Goal: Task Accomplishment & Management: Complete application form

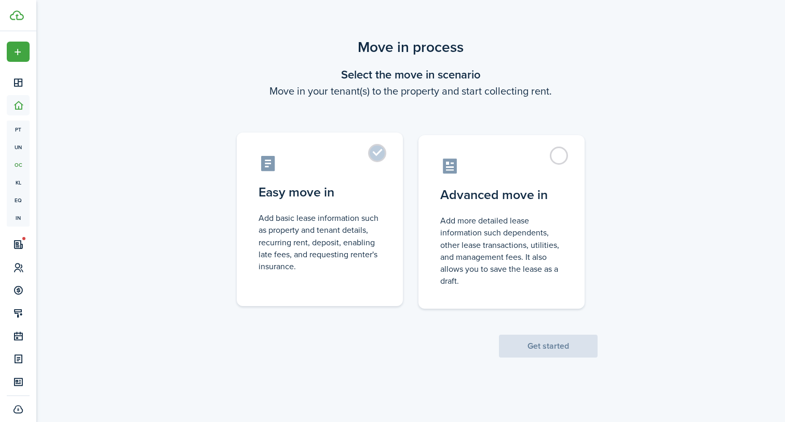
click at [354, 169] on control-radio-card-icon at bounding box center [320, 163] width 123 height 18
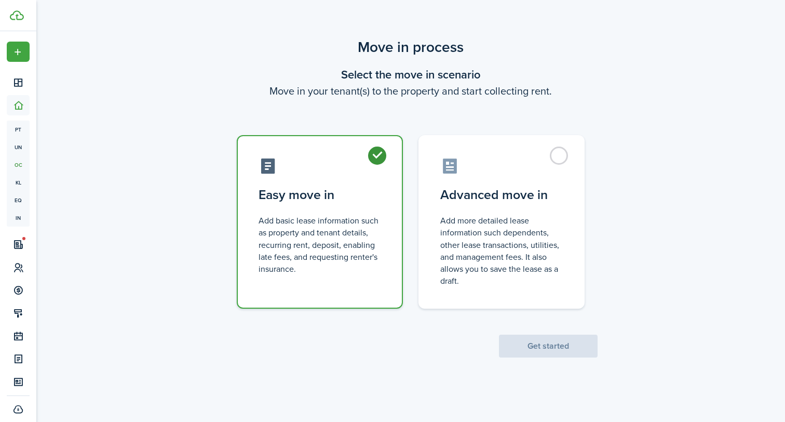
radio input "true"
click at [555, 356] on button "Get started" at bounding box center [548, 345] width 99 height 23
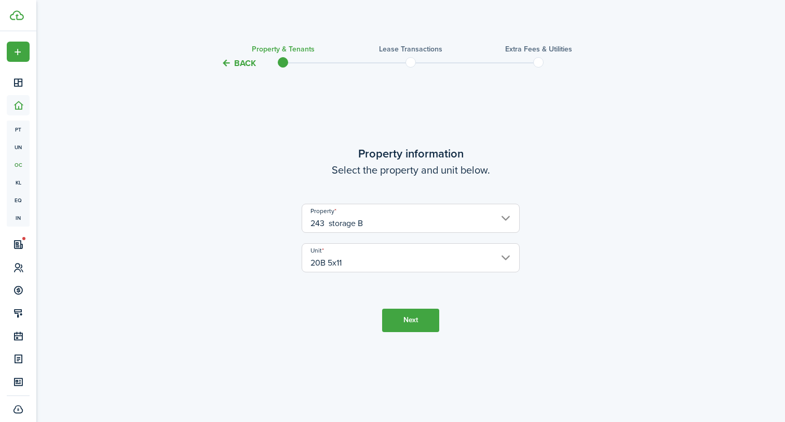
click at [434, 321] on button "Next" at bounding box center [410, 319] width 57 height 23
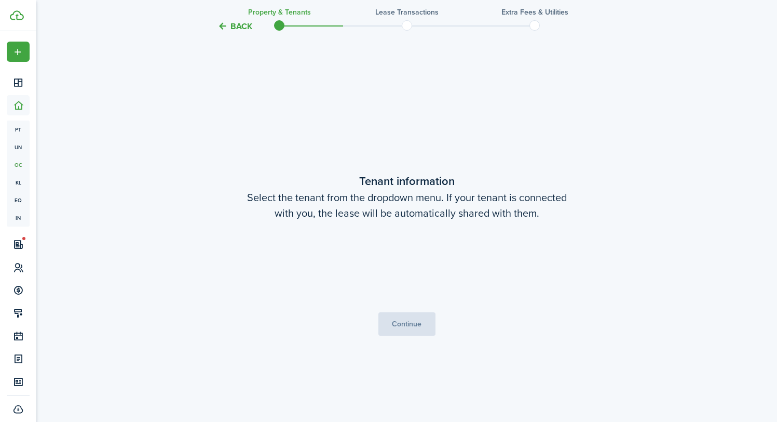
scroll to position [352, 0]
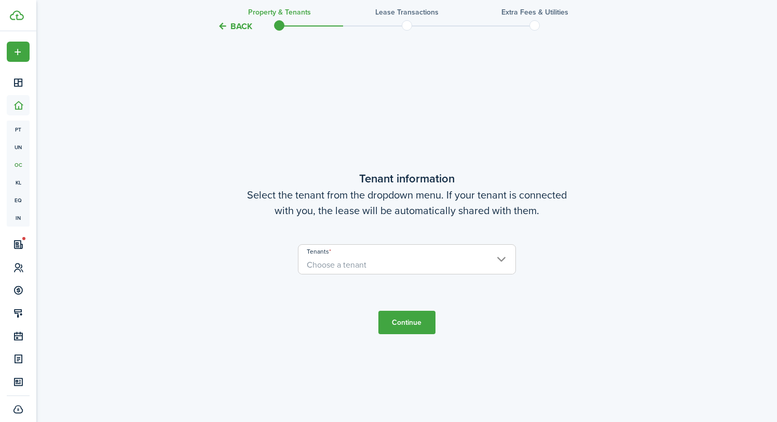
click at [494, 261] on span "Choose a tenant" at bounding box center [407, 265] width 217 height 18
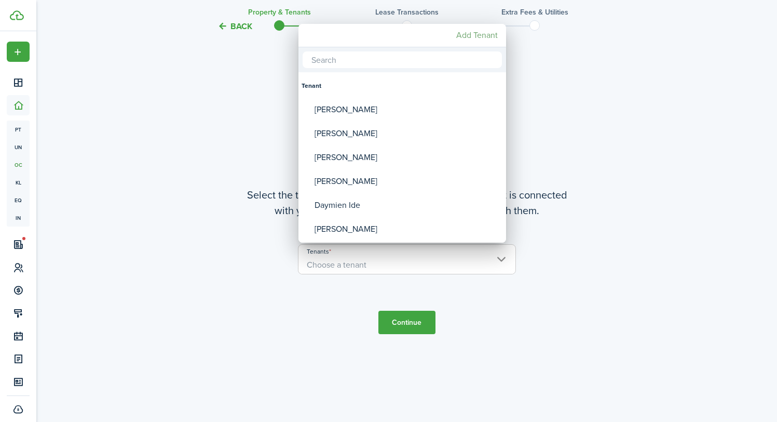
click at [485, 31] on mbsc-button "Add Tenant" at bounding box center [477, 35] width 50 height 19
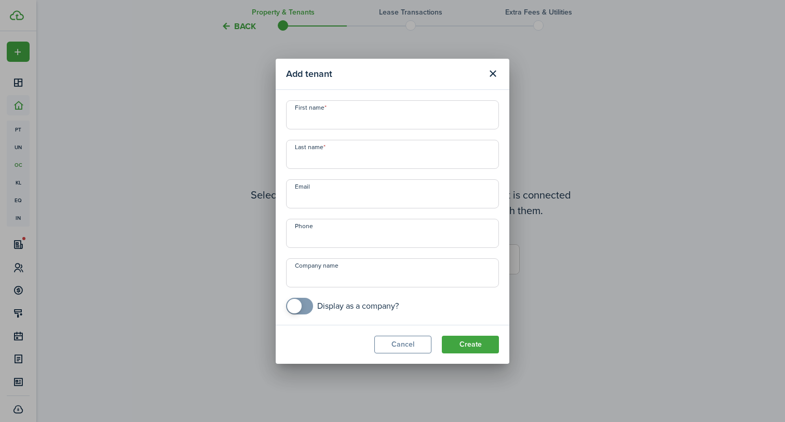
paste input "[DATE] - [DATE]"
type input "[DATE] - [DATE]"
paste input "[PERSON_NAME]"
click at [339, 123] on input "[PERSON_NAME]" at bounding box center [392, 114] width 213 height 29
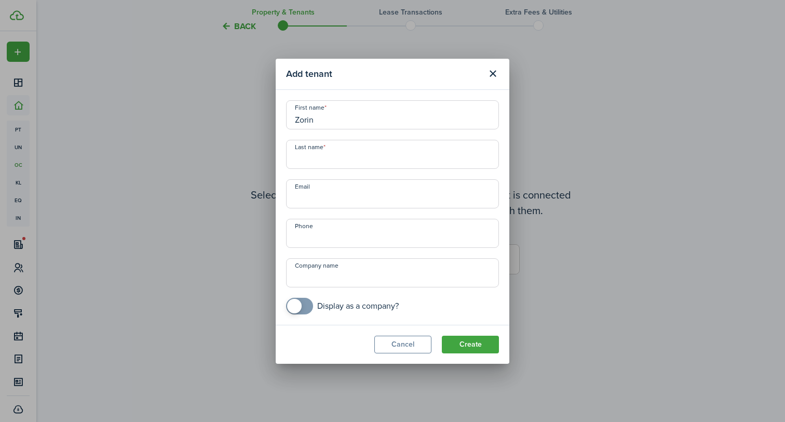
type input "Zorin"
paste input "Vespucci"
type input "Vespucci"
paste input "[EMAIL_ADDRESS][DOMAIN_NAME]"
type input "[EMAIL_ADDRESS][DOMAIN_NAME]"
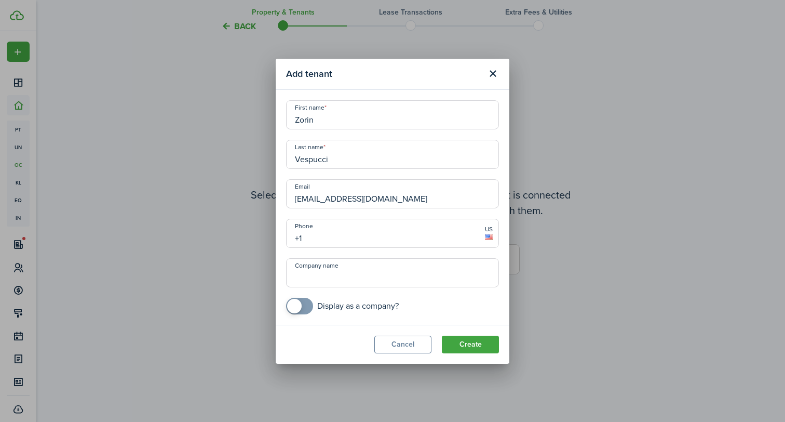
paste input "[PHONE_NUMBER]"
type input "[PHONE_NUMBER]"
click at [482, 348] on button "Create" at bounding box center [470, 344] width 57 height 18
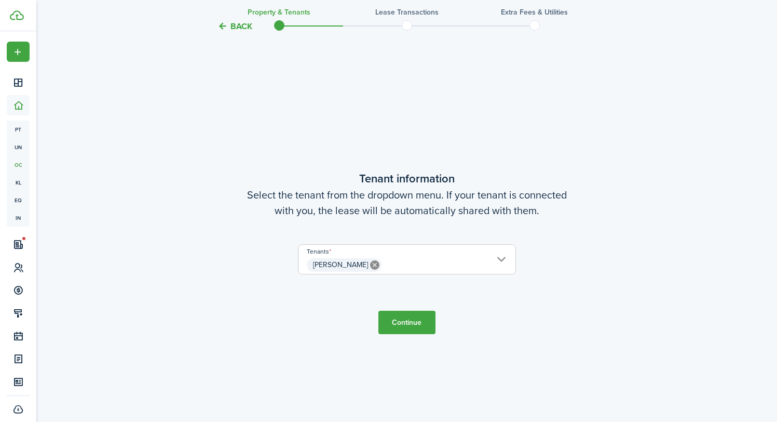
click at [422, 326] on button "Continue" at bounding box center [407, 321] width 57 height 23
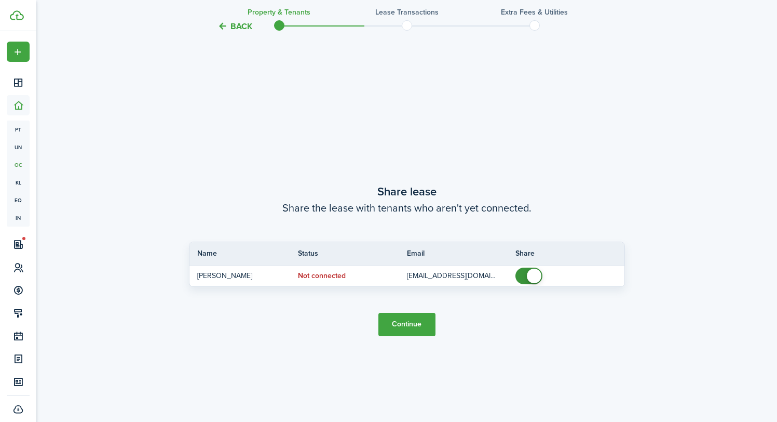
scroll to position [774, 0]
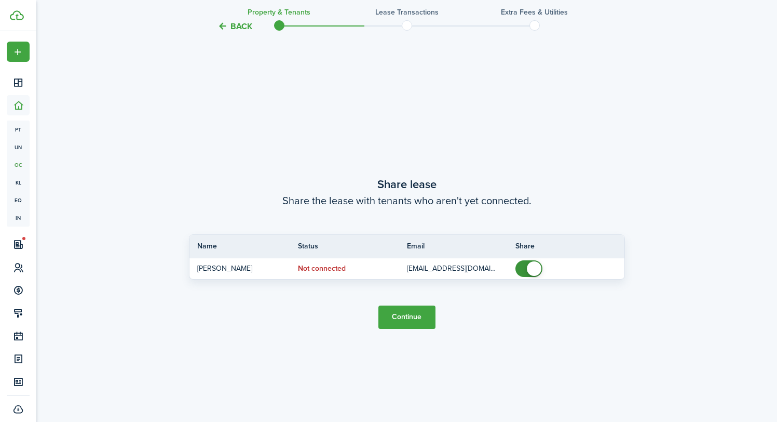
click at [420, 323] on button "Continue" at bounding box center [407, 316] width 57 height 23
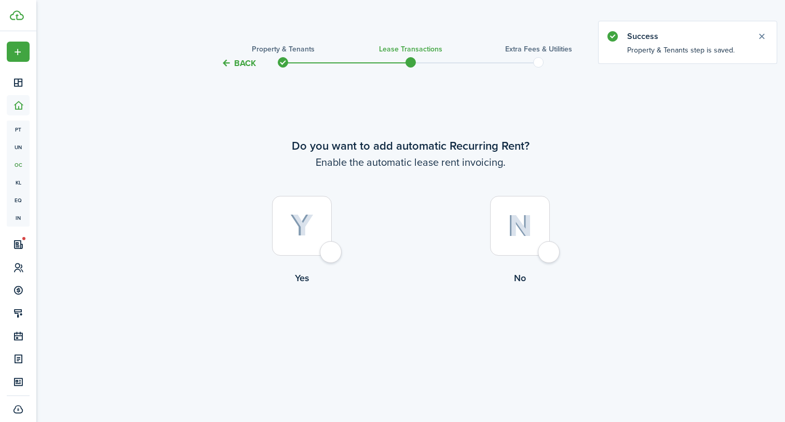
click at [330, 255] on div at bounding box center [302, 226] width 60 height 60
radio input "true"
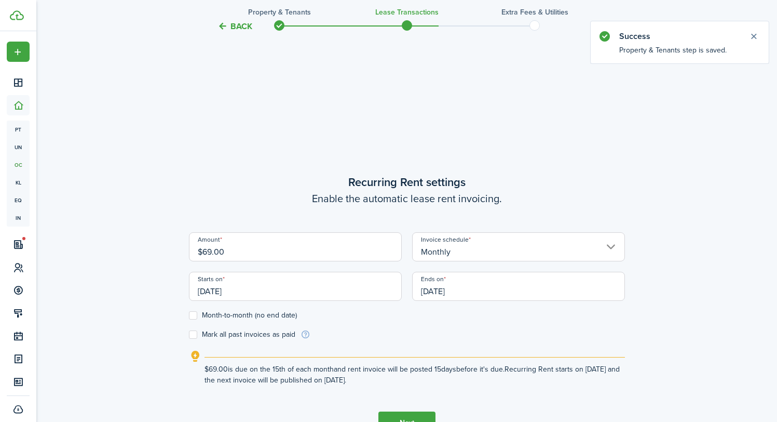
scroll to position [352, 0]
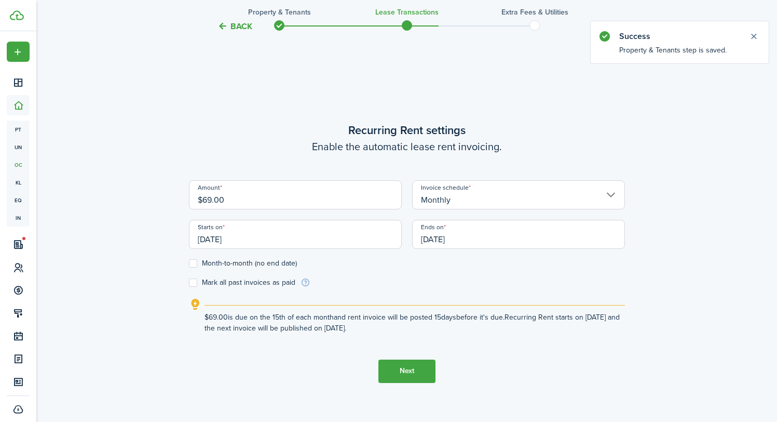
click at [277, 207] on input "$69.00" at bounding box center [295, 194] width 213 height 29
type input "$90.00"
click at [192, 267] on label "Month-to-month (no end date)" at bounding box center [243, 263] width 108 height 8
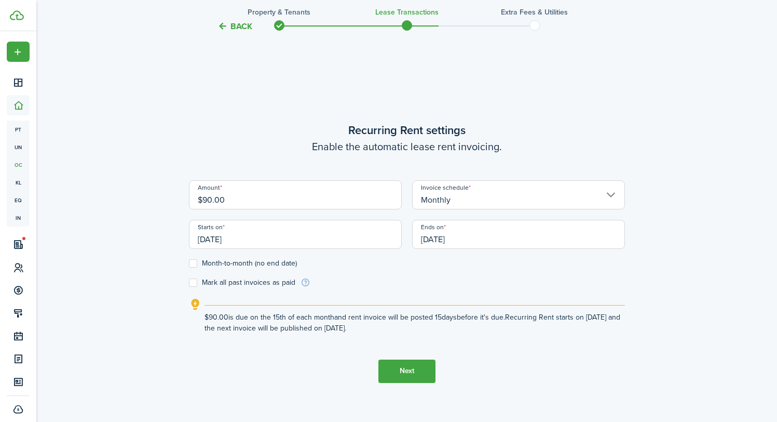
click at [189, 263] on input "Month-to-month (no end date)" at bounding box center [188, 263] width 1 height 1
checkbox input "true"
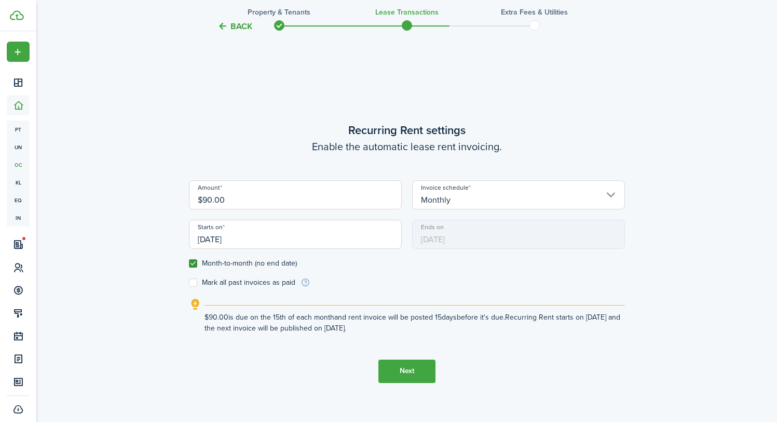
click at [410, 375] on button "Next" at bounding box center [407, 370] width 57 height 23
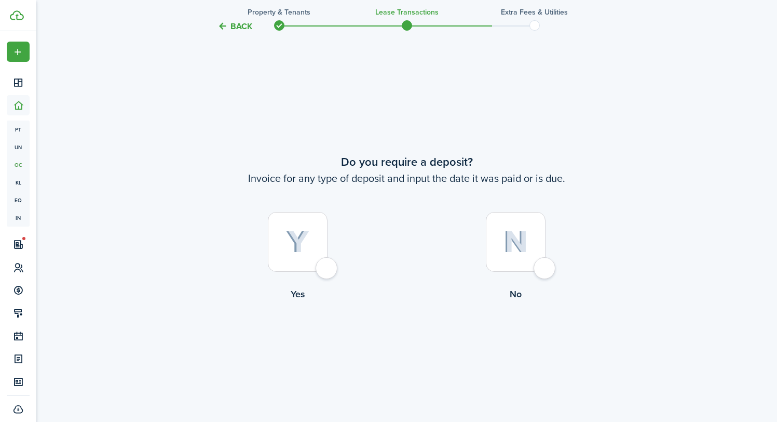
scroll to position [774, 0]
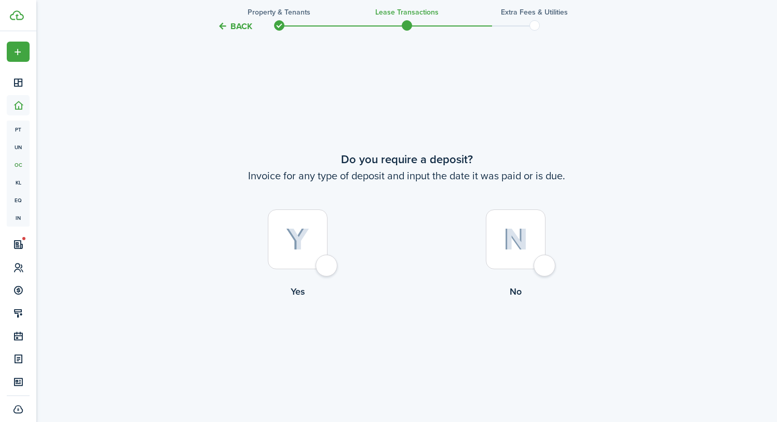
click at [545, 263] on div at bounding box center [516, 239] width 60 height 60
radio input "true"
click at [418, 348] on button "Continue" at bounding box center [407, 341] width 57 height 23
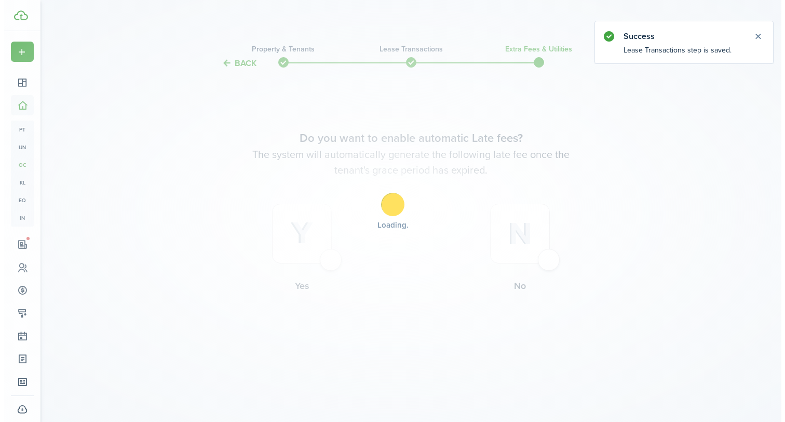
scroll to position [0, 0]
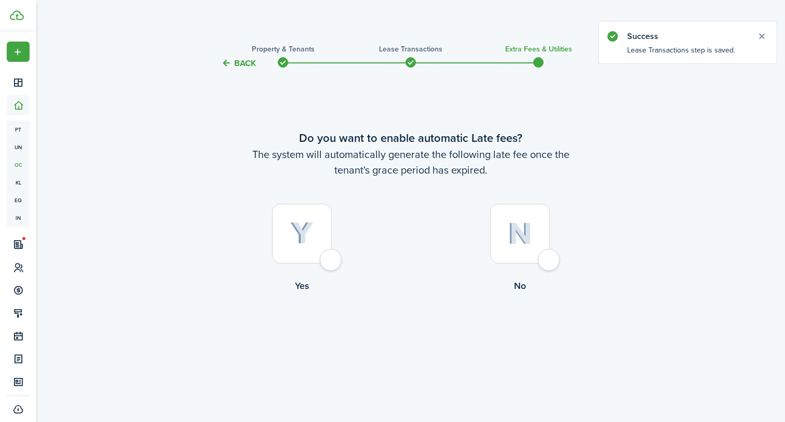
click at [323, 258] on div at bounding box center [302, 234] width 60 height 60
radio input "true"
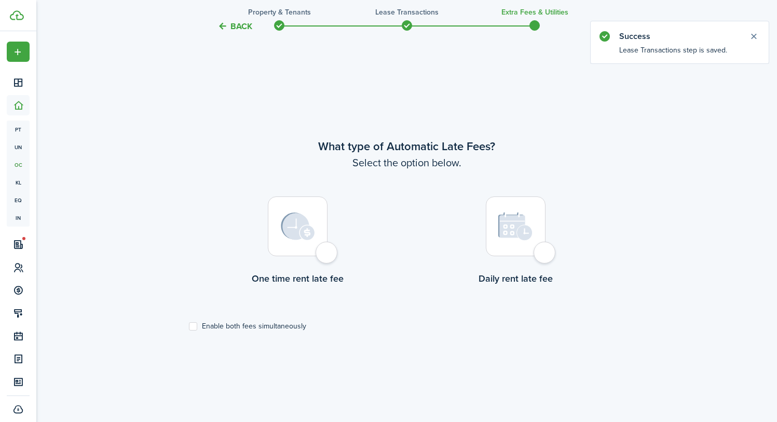
scroll to position [352, 0]
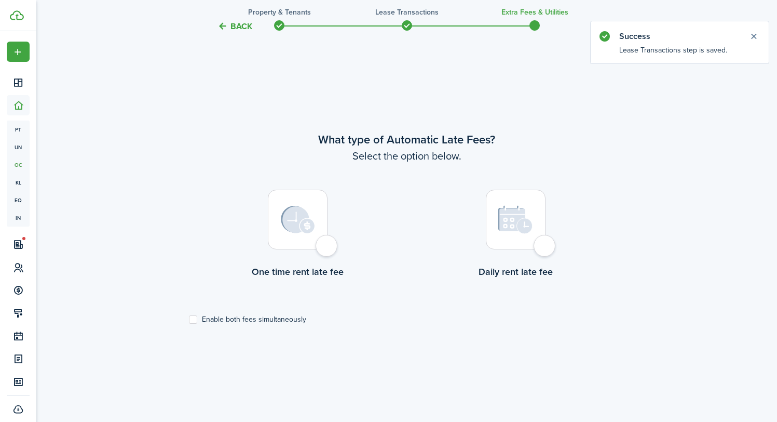
click at [327, 242] on div at bounding box center [298, 220] width 60 height 60
radio input "true"
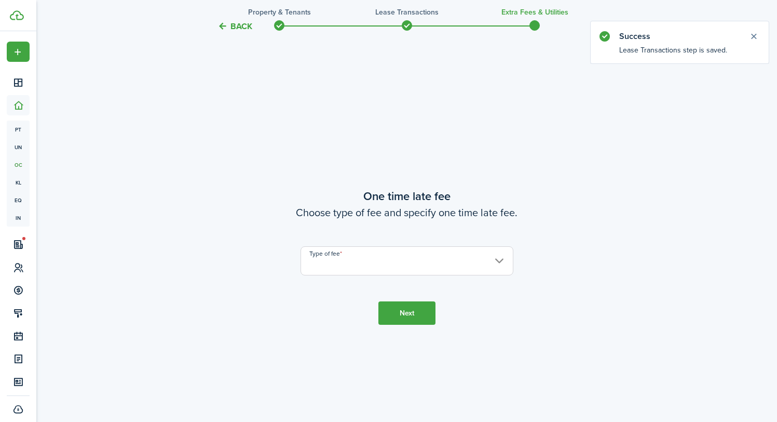
scroll to position [774, 0]
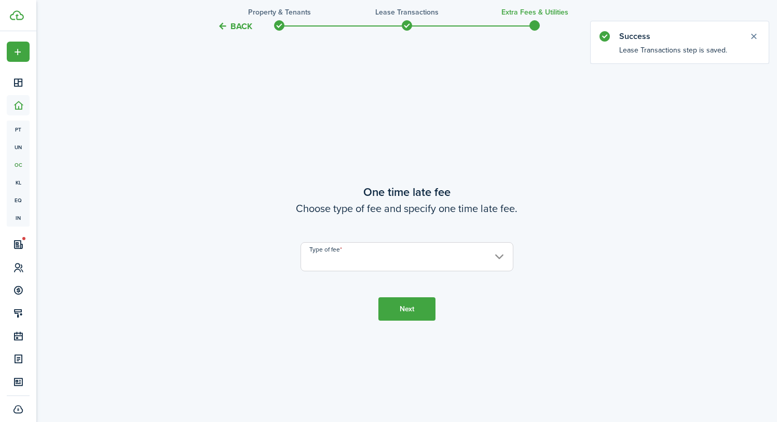
click at [384, 262] on input "Type of fee" at bounding box center [407, 256] width 213 height 29
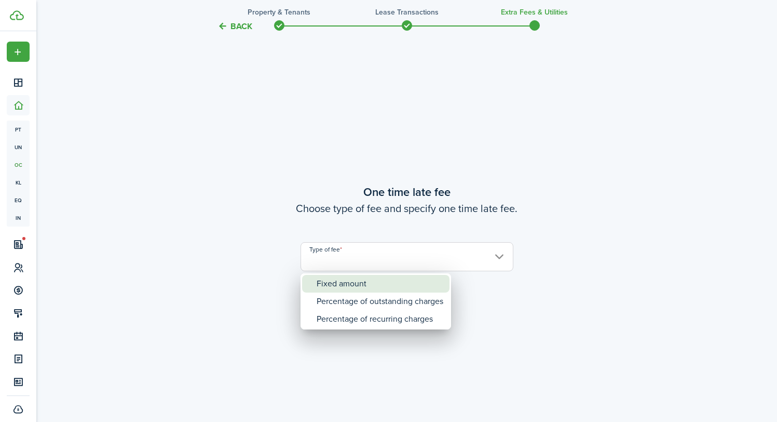
click at [363, 288] on div "Fixed amount" at bounding box center [380, 284] width 127 height 18
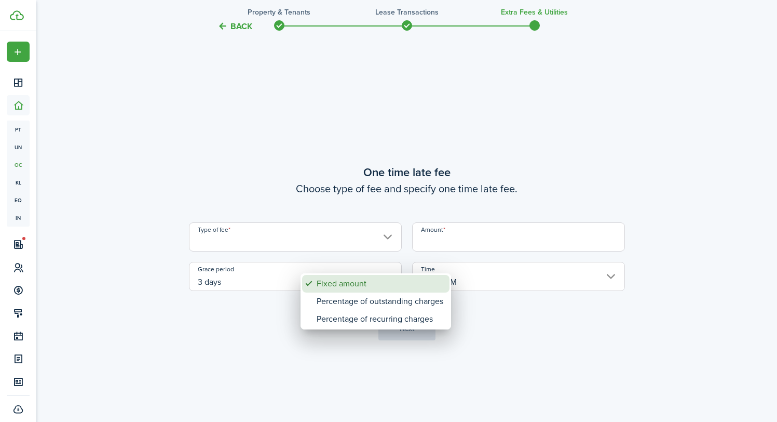
type input "Fixed amount"
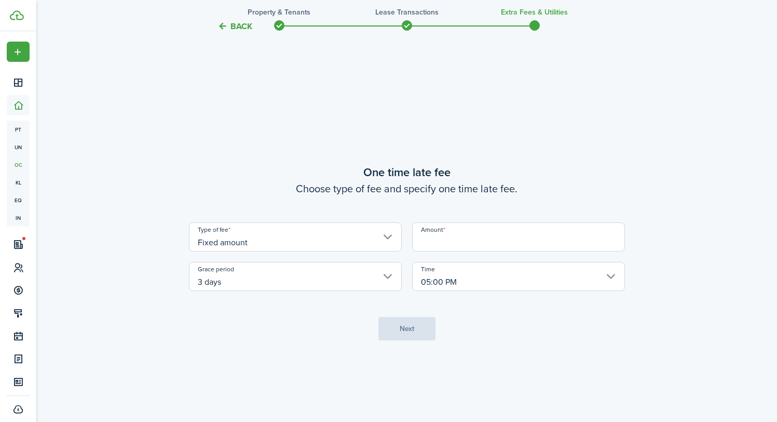
click at [445, 242] on input "Amount" at bounding box center [518, 236] width 213 height 29
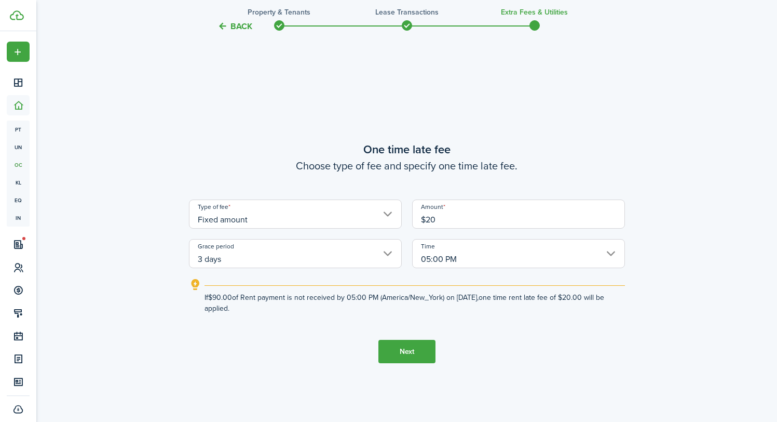
click at [345, 253] on input "3 days" at bounding box center [295, 253] width 213 height 29
type input "$20.00"
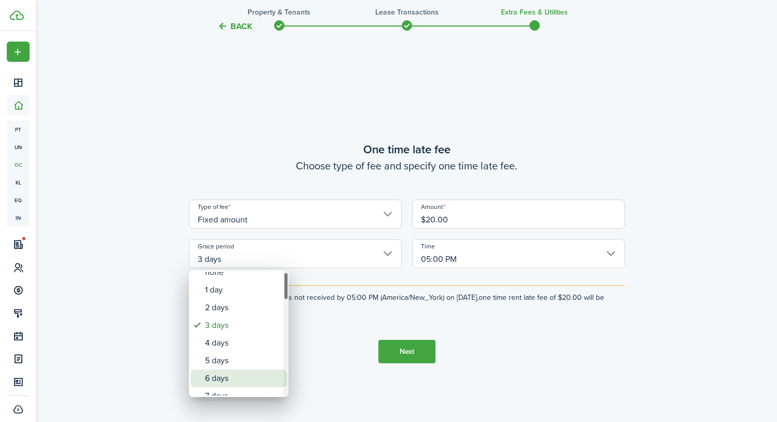
drag, startPoint x: 256, startPoint y: 377, endPoint x: 254, endPoint y: 370, distance: 7.4
click at [254, 370] on div "6 days" at bounding box center [243, 378] width 76 height 18
click at [253, 369] on div "5 days" at bounding box center [243, 369] width 76 height 18
type input "5 days"
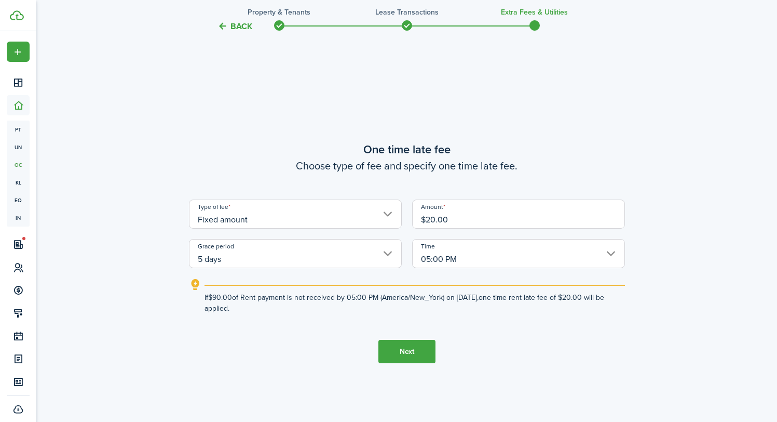
click at [416, 344] on button "Next" at bounding box center [407, 351] width 57 height 23
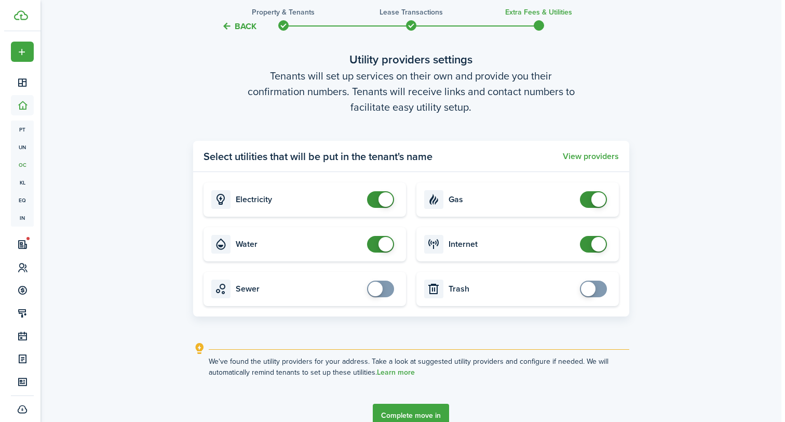
scroll to position [1210, 0]
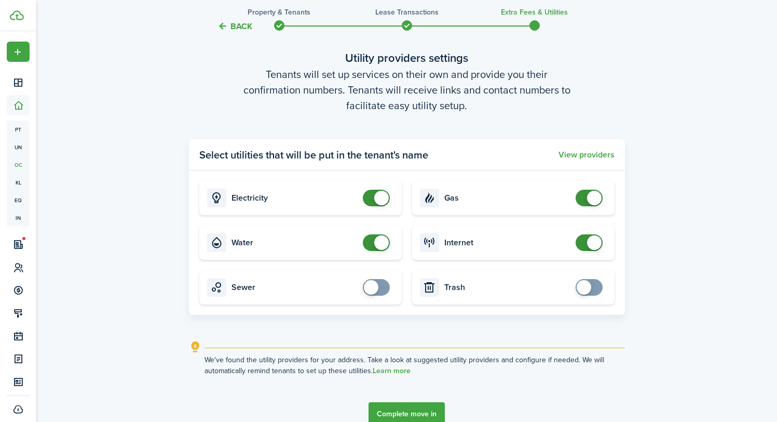
click at [385, 253] on card "Water" at bounding box center [300, 242] width 202 height 34
checkbox input "false"
click at [385, 248] on span at bounding box center [381, 242] width 15 height 15
checkbox input "false"
click at [379, 204] on span at bounding box center [381, 198] width 15 height 15
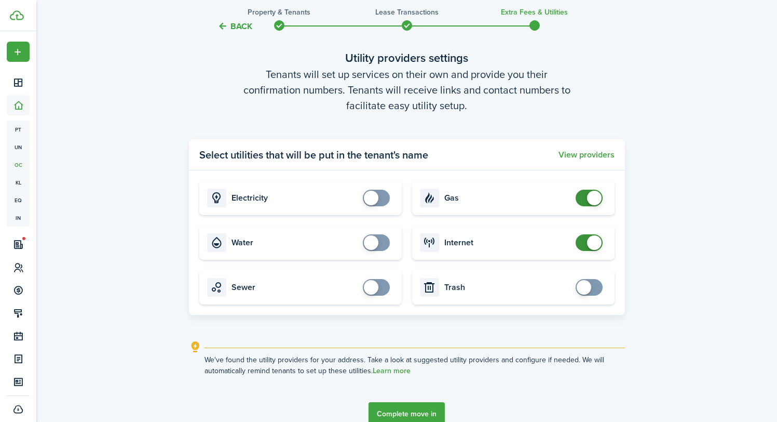
checkbox input "false"
click at [591, 197] on span at bounding box center [594, 198] width 15 height 15
checkbox input "false"
click at [595, 245] on span at bounding box center [594, 242] width 15 height 15
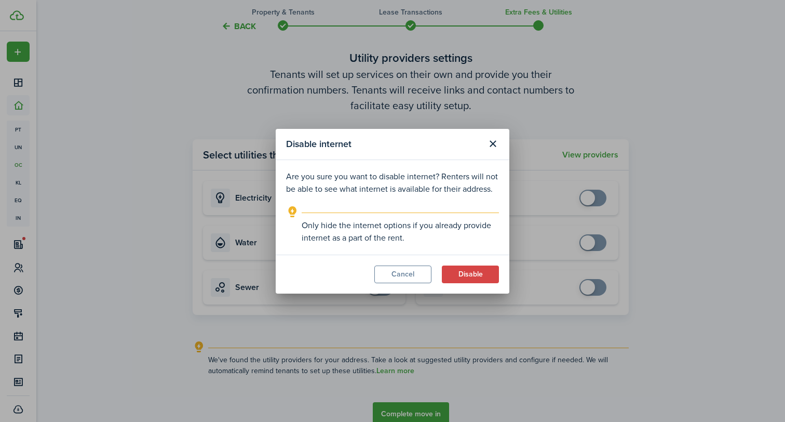
click at [477, 284] on modal-footer "Cancel Disable" at bounding box center [393, 273] width 234 height 39
click at [477, 283] on modal-footer "Cancel Disable" at bounding box center [393, 273] width 234 height 39
click at [474, 275] on button "Disable" at bounding box center [470, 274] width 57 height 18
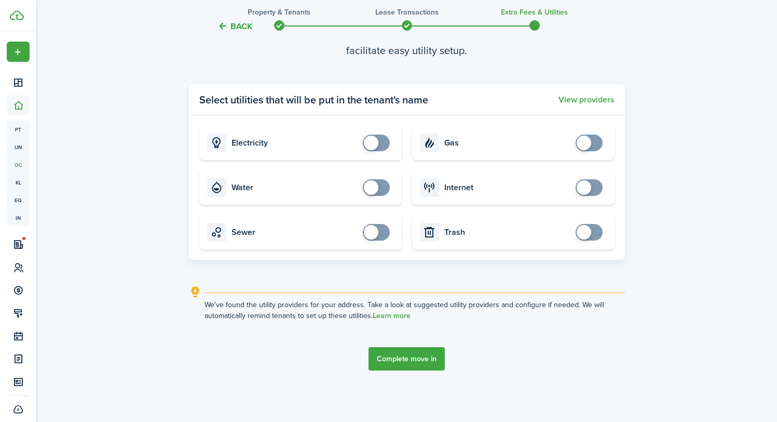
scroll to position [1265, 0]
click at [400, 361] on button "Complete move in" at bounding box center [407, 358] width 76 height 23
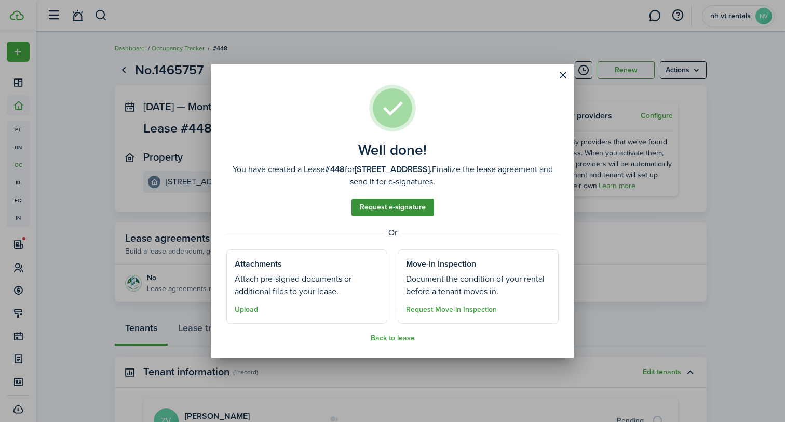
click at [423, 204] on link "Request e-signature" at bounding box center [393, 207] width 83 height 18
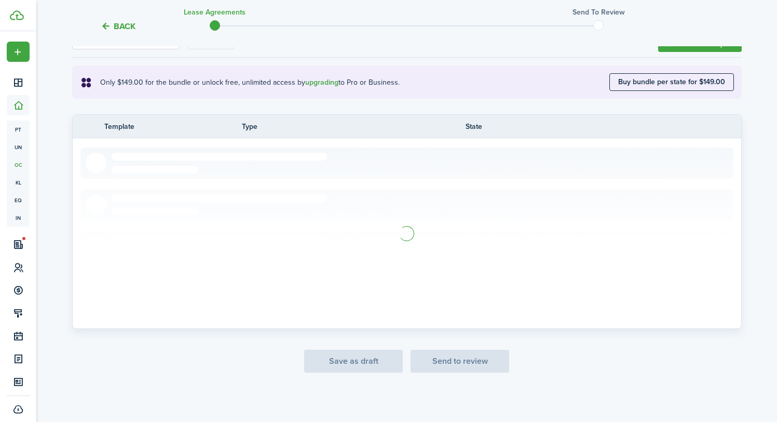
scroll to position [166, 0]
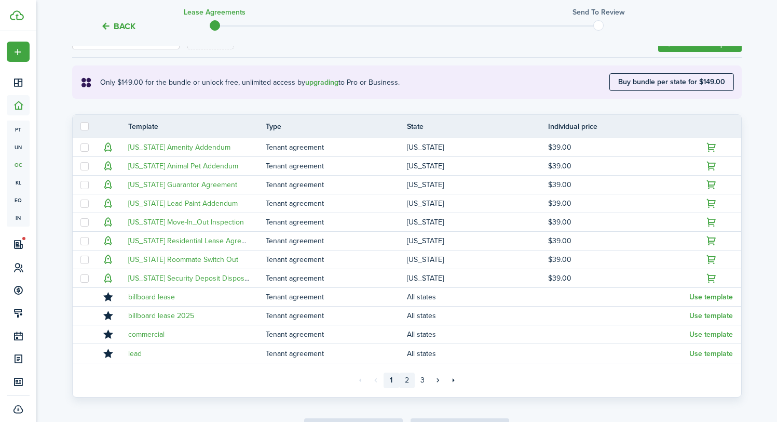
click at [408, 380] on link "2" at bounding box center [407, 380] width 16 height 16
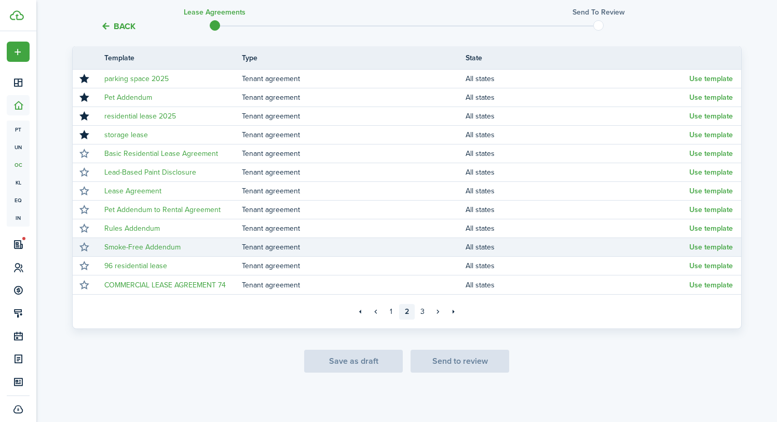
scroll to position [234, 0]
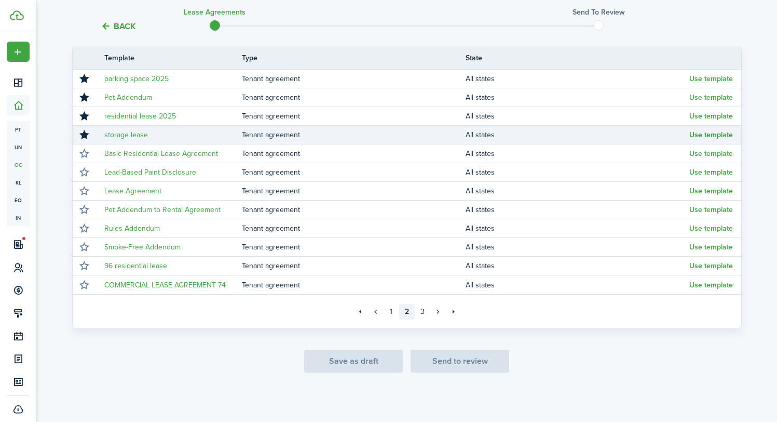
click at [721, 133] on button "Use template" at bounding box center [712, 135] width 44 height 8
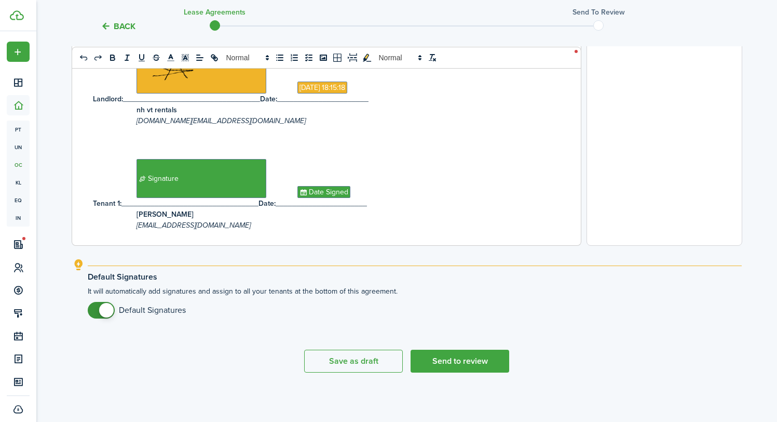
scroll to position [386, 0]
click at [468, 364] on button "Send to review" at bounding box center [460, 360] width 99 height 23
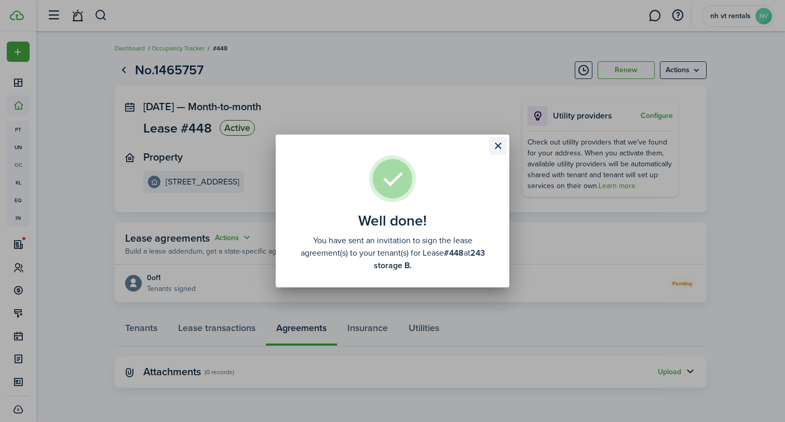
click at [497, 148] on button "Close modal" at bounding box center [498, 146] width 18 height 18
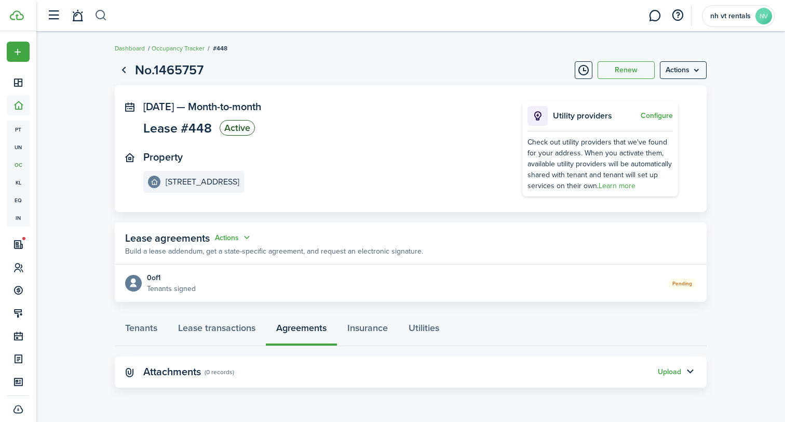
click at [103, 19] on button "button" at bounding box center [100, 16] width 13 height 18
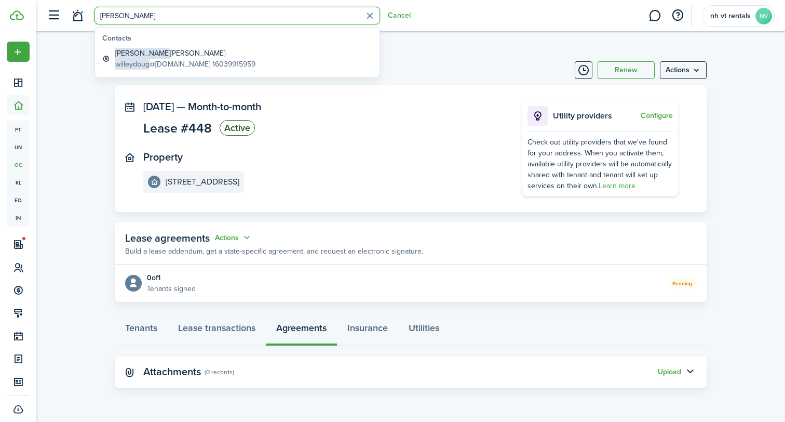
type input "[PERSON_NAME]"
drag, startPoint x: 131, startPoint y: 35, endPoint x: 165, endPoint y: 61, distance: 42.9
click at [165, 61] on global-search-item-description "willeydoug @[DOMAIN_NAME] 16039915959" at bounding box center [185, 64] width 140 height 11
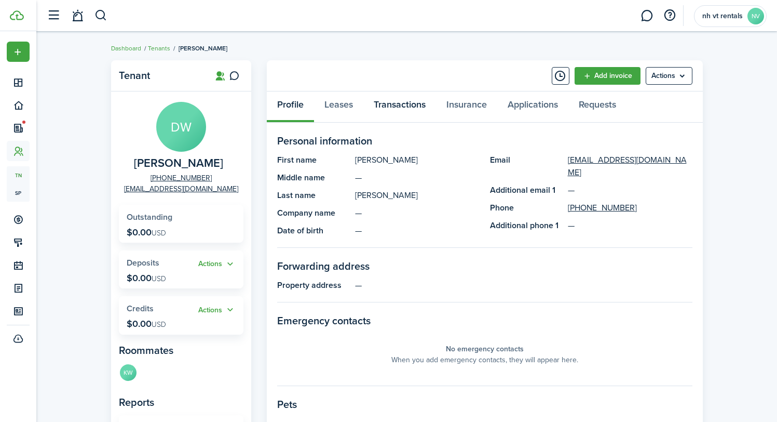
click at [407, 111] on link "Transactions" at bounding box center [399, 106] width 73 height 31
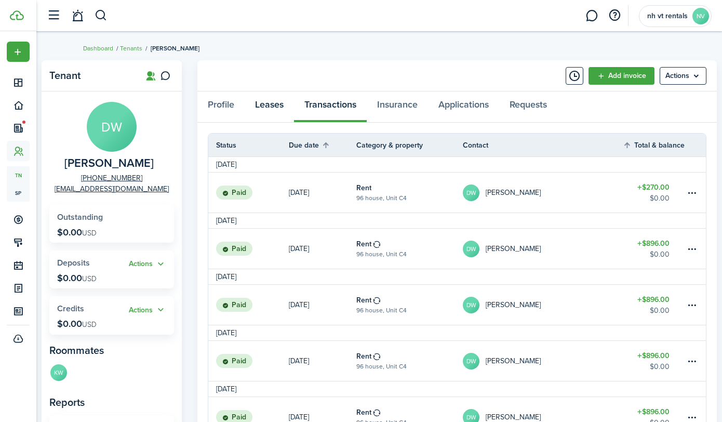
click at [263, 105] on link "Leases" at bounding box center [269, 106] width 49 height 31
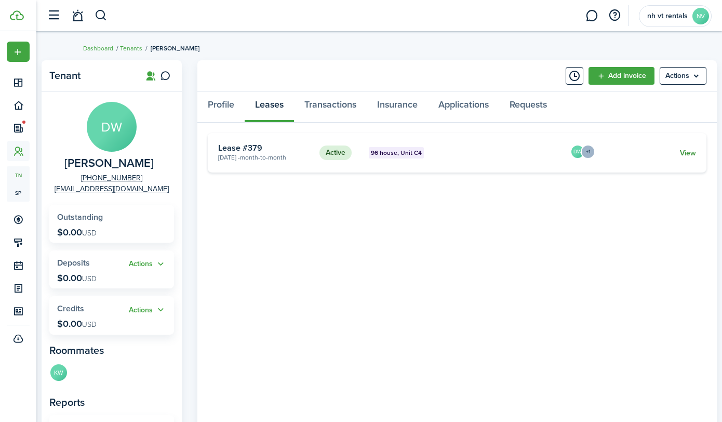
click at [691, 150] on link "View" at bounding box center [688, 152] width 16 height 11
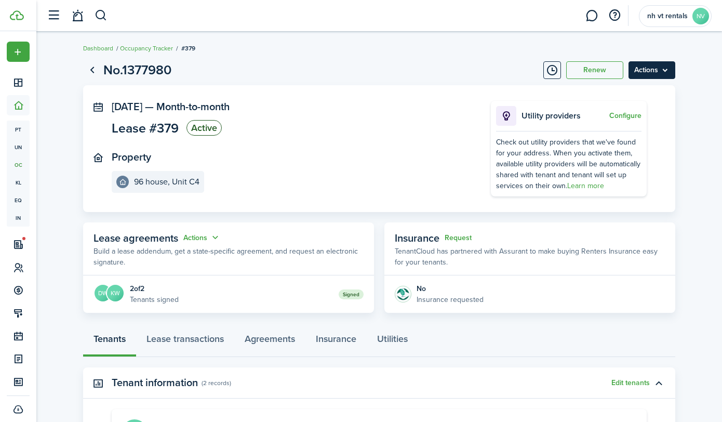
click at [668, 70] on menu-btn "Actions" at bounding box center [651, 70] width 47 height 18
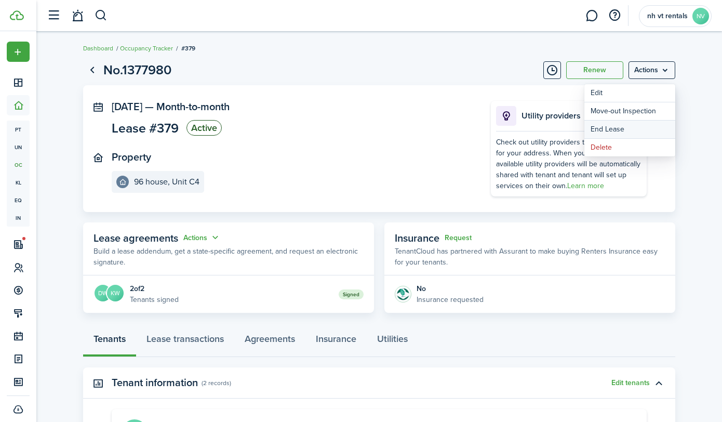
click at [623, 128] on link "End Lease" at bounding box center [629, 129] width 91 height 18
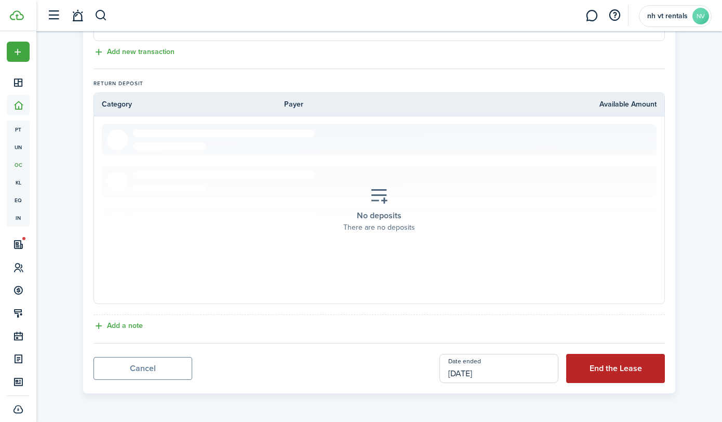
scroll to position [434, 0]
click at [624, 359] on button "End the Lease" at bounding box center [615, 368] width 99 height 29
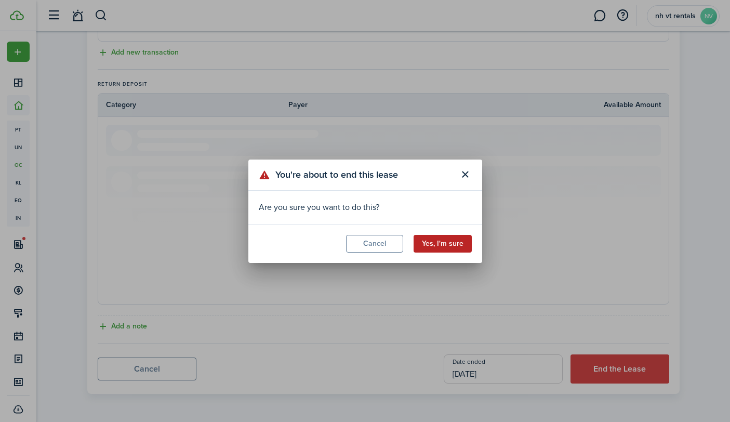
click at [430, 238] on button "Yes, I'm sure" at bounding box center [442, 244] width 58 height 18
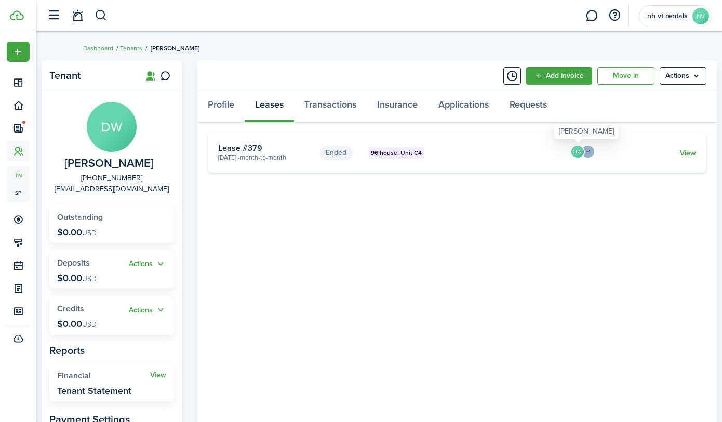
click at [576, 153] on div "DW" at bounding box center [577, 152] width 15 height 17
click at [694, 156] on link "View" at bounding box center [688, 152] width 16 height 11
click at [680, 153] on link "View" at bounding box center [688, 152] width 16 height 11
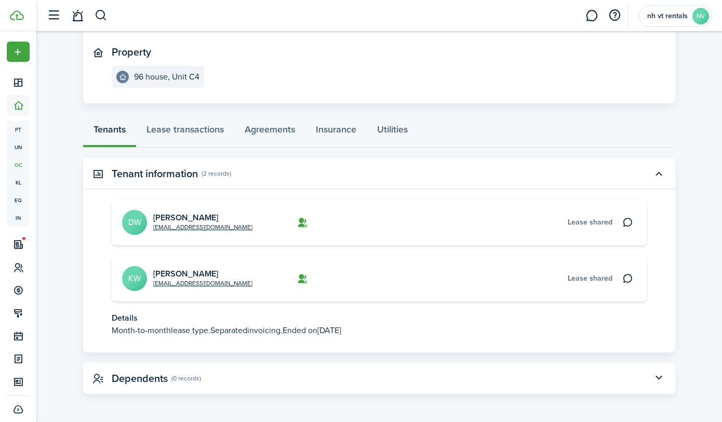
scroll to position [104, 0]
click at [194, 132] on link "Lease transactions" at bounding box center [185, 132] width 98 height 31
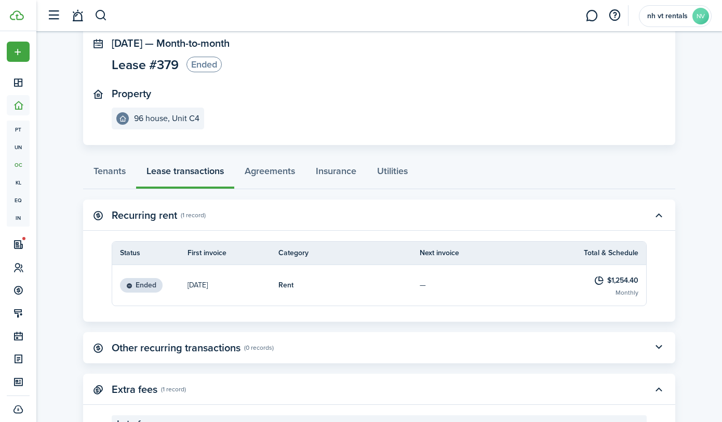
scroll to position [93, 0]
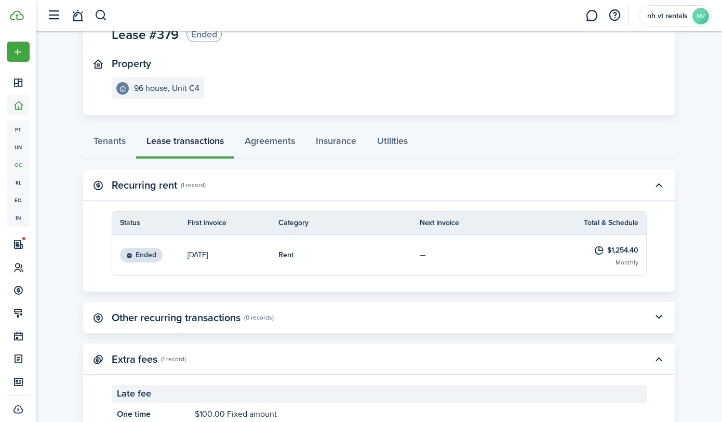
click at [625, 251] on table-info-title "$1,254.40" at bounding box center [622, 250] width 31 height 11
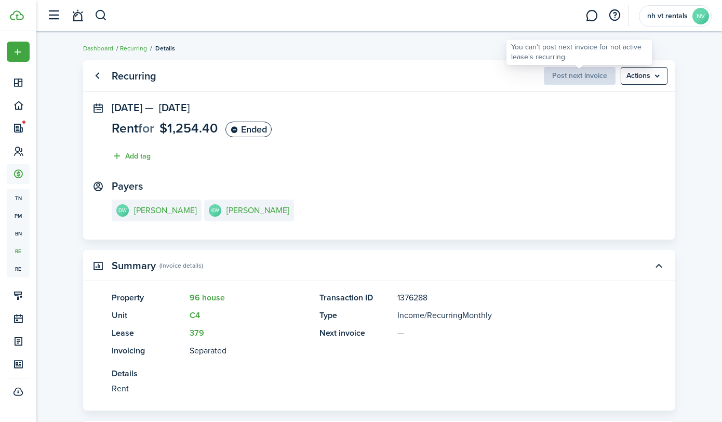
click at [573, 78] on span "Post next invoice" at bounding box center [580, 75] width 72 height 11
click at [552, 159] on panel-main-section "[DATE] — [DATE] Rent for $1,254.40 Ended Add tag" at bounding box center [379, 134] width 535 height 65
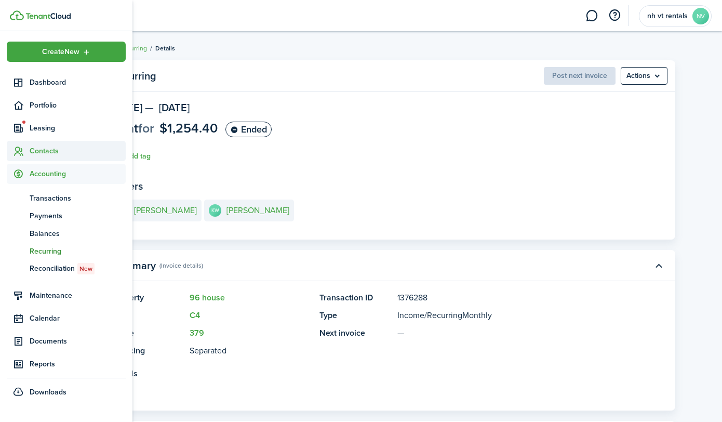
click at [44, 146] on span "Contacts" at bounding box center [78, 150] width 96 height 11
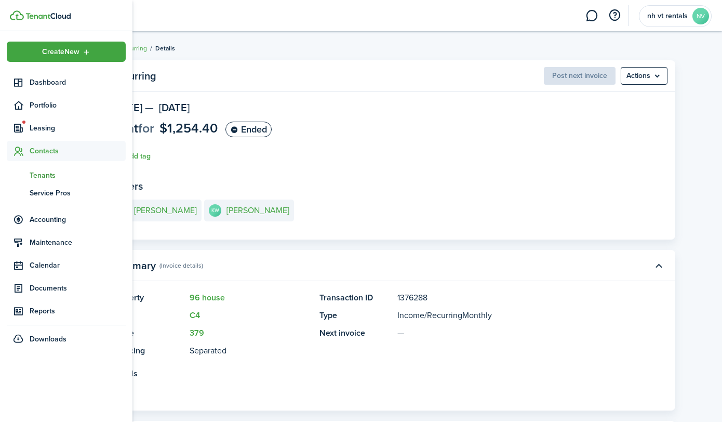
click at [44, 179] on span "Tenants" at bounding box center [78, 175] width 96 height 11
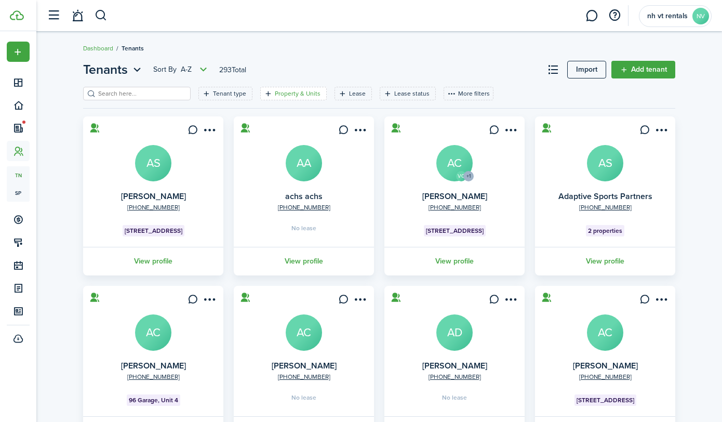
click at [290, 98] on filter-tag "Property & Units" at bounding box center [293, 93] width 66 height 13
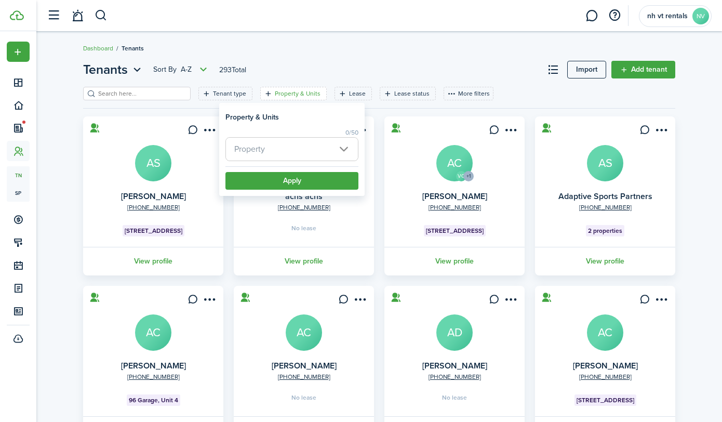
click at [295, 154] on span "Property" at bounding box center [292, 149] width 132 height 23
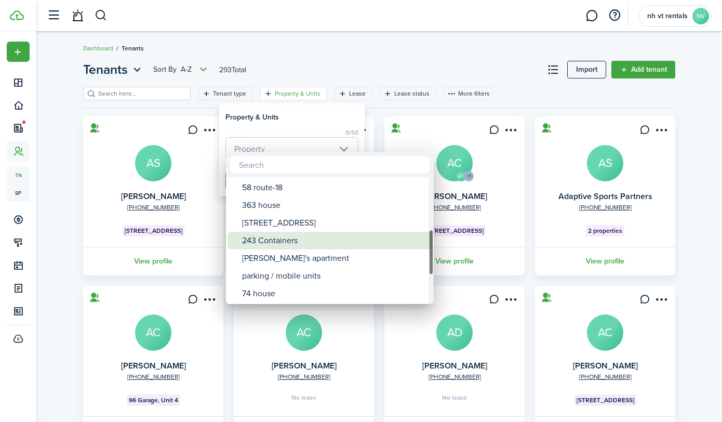
click at [282, 237] on div "243 Containers" at bounding box center [334, 241] width 184 height 18
type input "243 Containers"
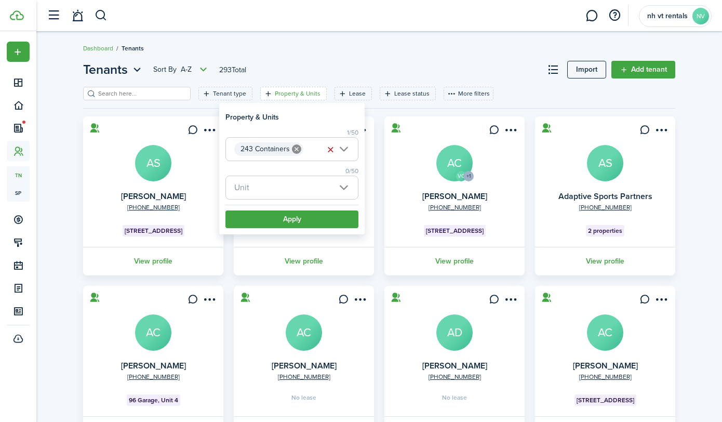
click at [314, 195] on span "Unit" at bounding box center [292, 187] width 132 height 23
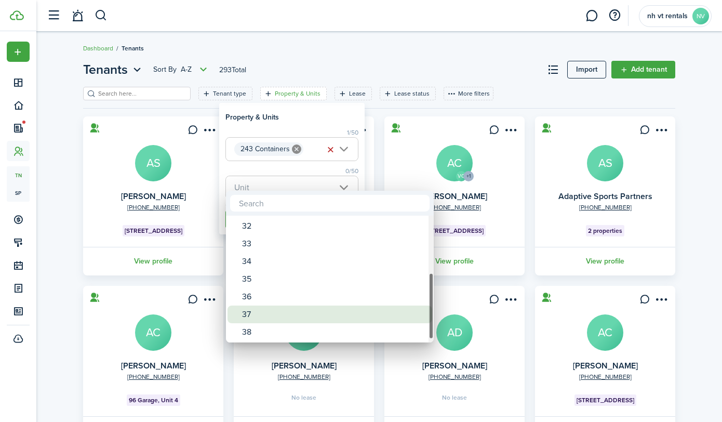
click at [286, 307] on div "37" at bounding box center [334, 314] width 184 height 18
type input "37"
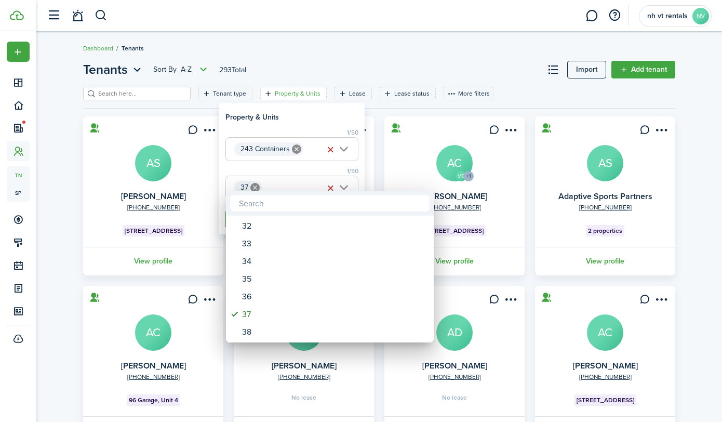
click at [338, 125] on div at bounding box center [361, 211] width 888 height 588
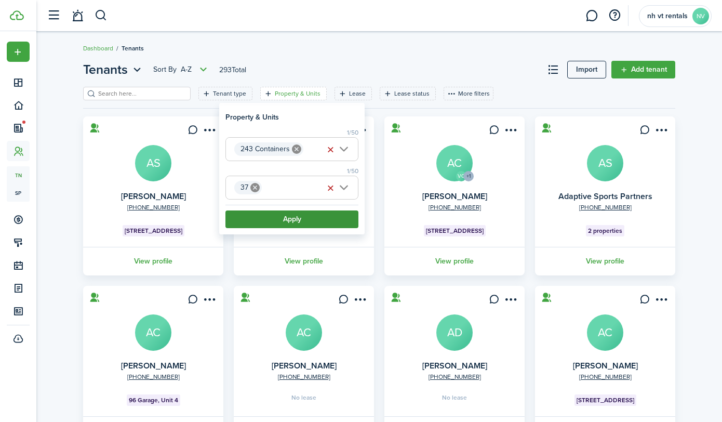
click at [320, 226] on button "Apply" at bounding box center [291, 219] width 133 height 18
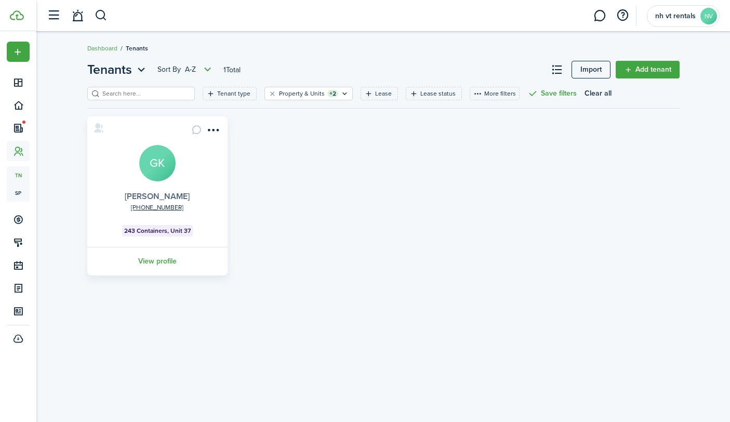
click at [161, 196] on link "[PERSON_NAME]" at bounding box center [157, 196] width 65 height 12
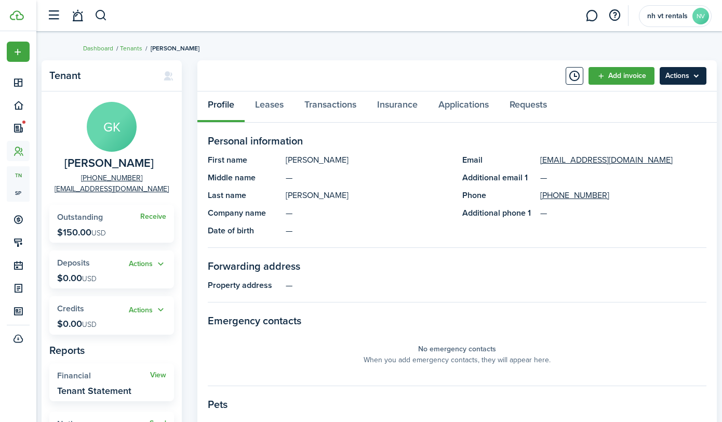
click at [696, 74] on menu-btn "Actions" at bounding box center [682, 76] width 47 height 18
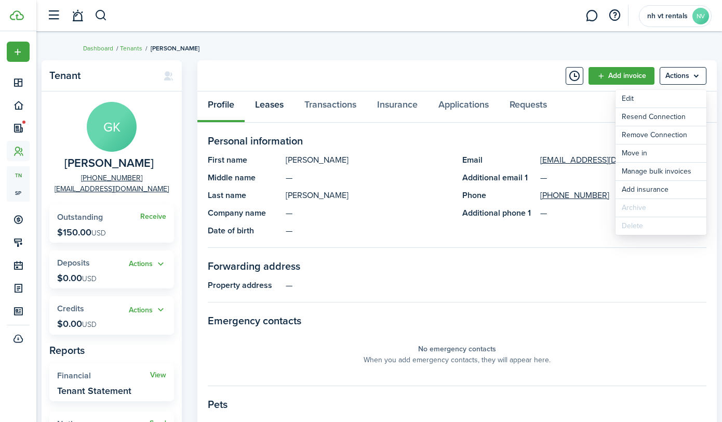
click at [276, 106] on link "Leases" at bounding box center [269, 106] width 49 height 31
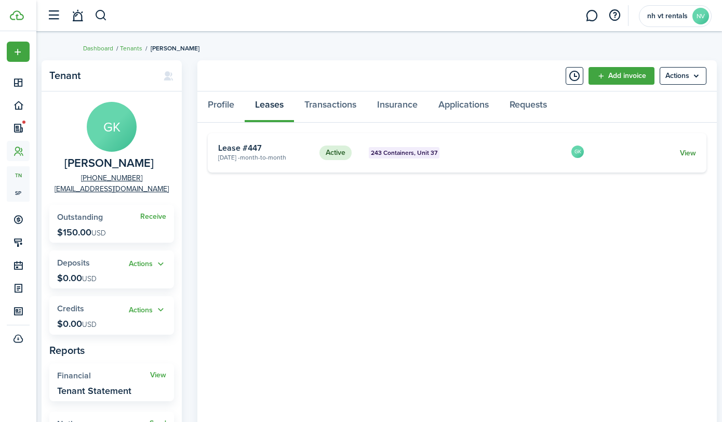
click at [683, 150] on link "View" at bounding box center [688, 152] width 16 height 11
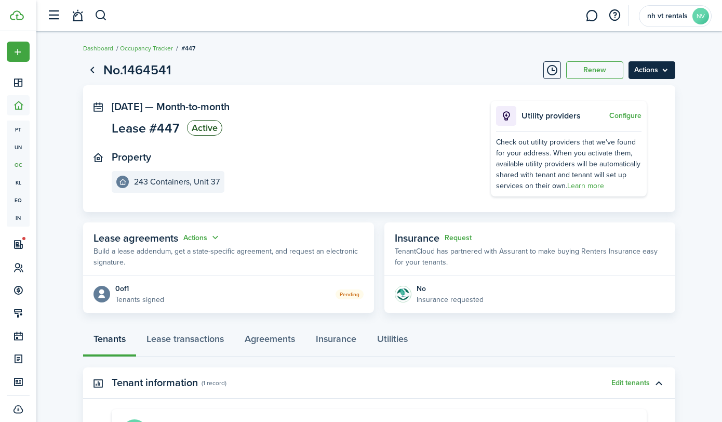
click at [668, 72] on menu-btn "Actions" at bounding box center [651, 70] width 47 height 18
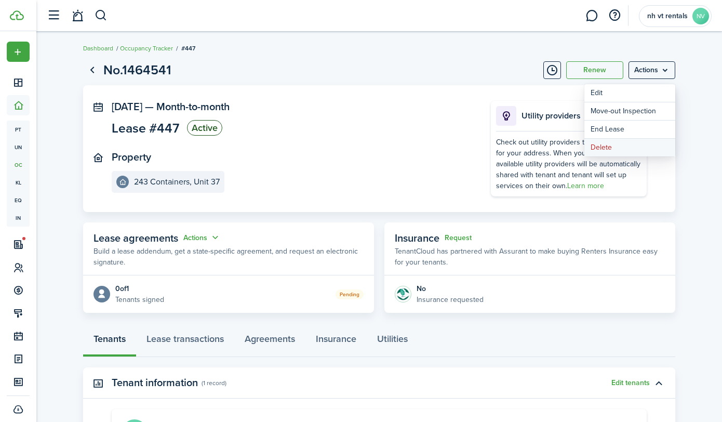
click at [636, 142] on button "Delete" at bounding box center [629, 148] width 91 height 18
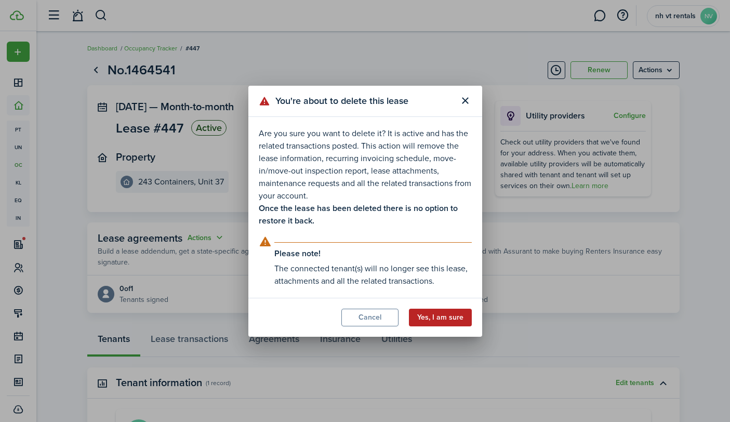
click at [454, 315] on button "Yes, I am sure" at bounding box center [440, 317] width 63 height 18
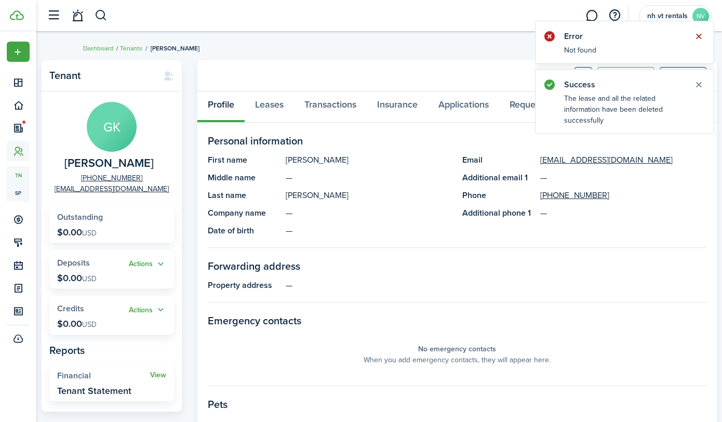
click at [695, 32] on button "Close notify" at bounding box center [698, 36] width 15 height 15
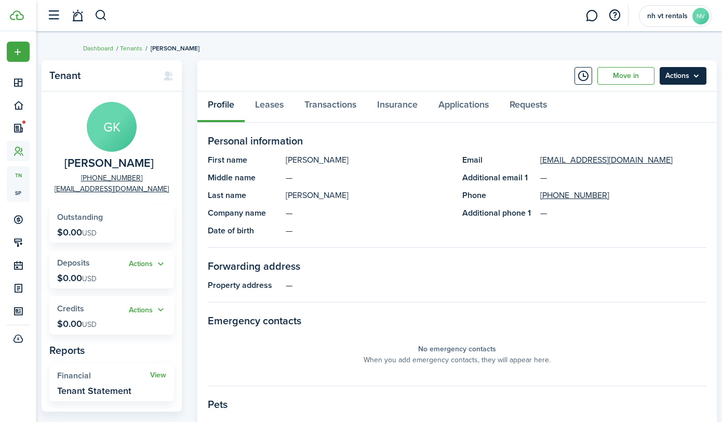
click at [699, 76] on menu-btn "Actions" at bounding box center [682, 76] width 47 height 18
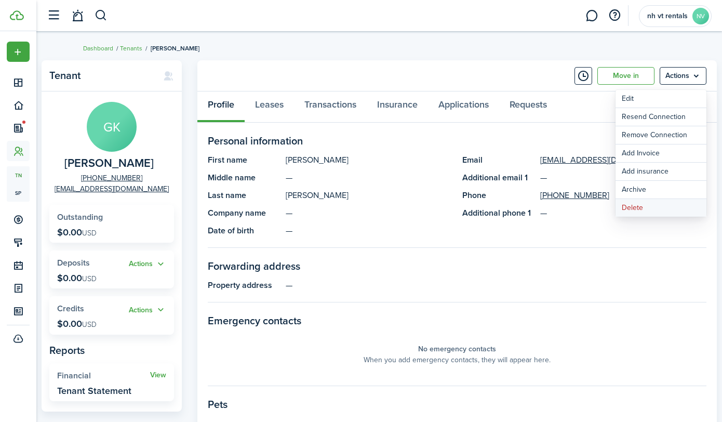
click at [647, 209] on button "Delete" at bounding box center [660, 208] width 91 height 18
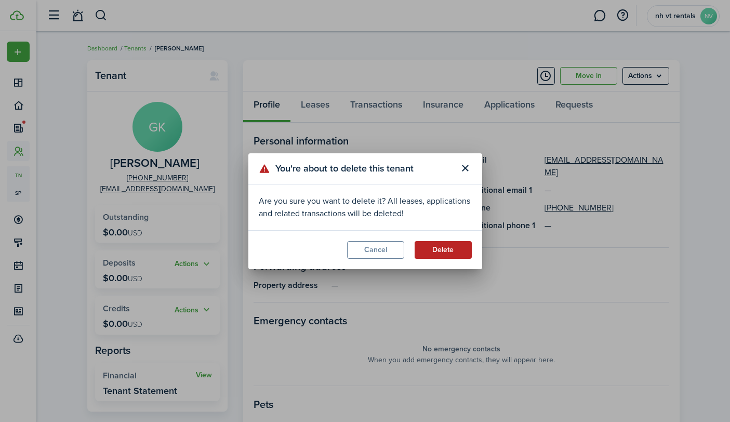
click at [454, 249] on button "Delete" at bounding box center [442, 250] width 57 height 18
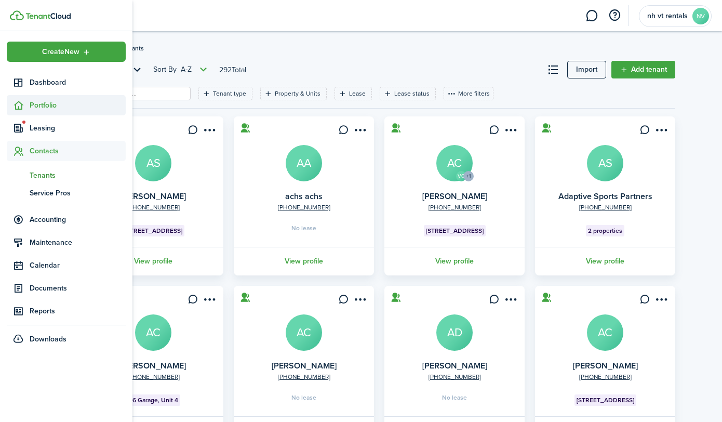
click at [42, 105] on span "Portfolio" at bounding box center [78, 105] width 96 height 11
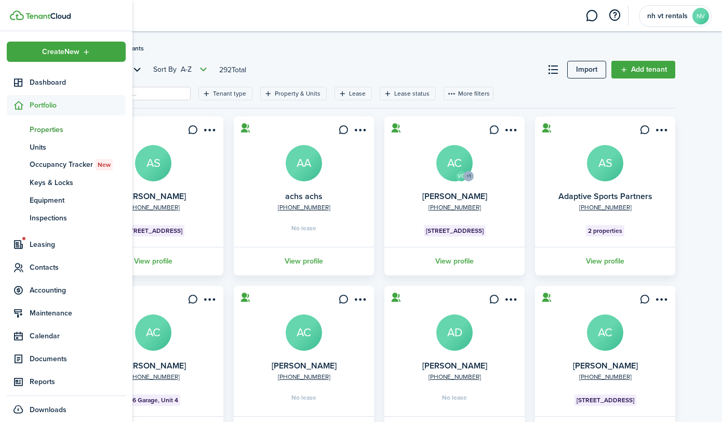
click at [50, 131] on span "Properties" at bounding box center [78, 129] width 96 height 11
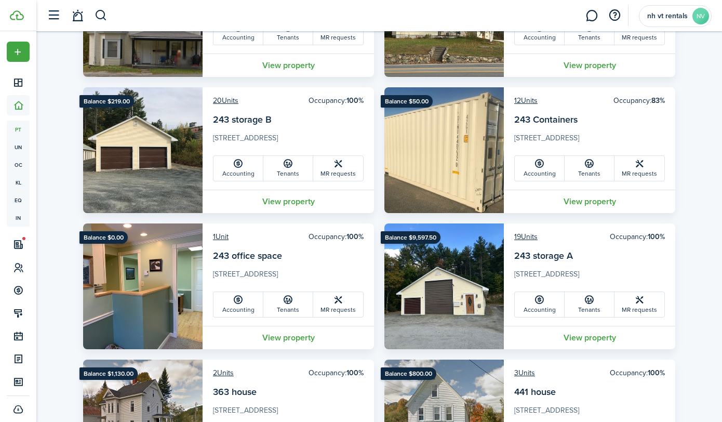
scroll to position [842, 0]
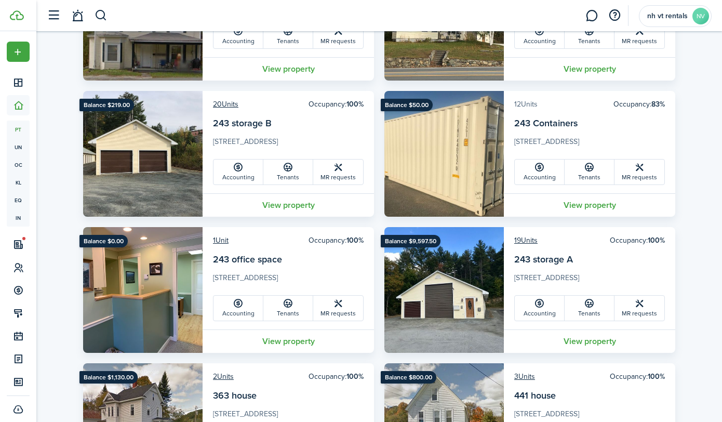
click at [523, 103] on link "12 Units" at bounding box center [525, 104] width 23 height 11
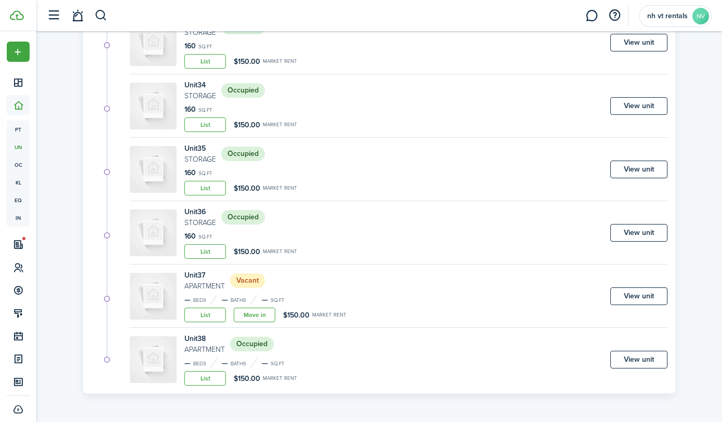
scroll to position [545, 0]
click at [251, 323] on div "Unit 37 Apartment Vacant — Beds — Baths — sq.ft List Move in $150.00 Market ren…" at bounding box center [398, 298] width 537 height 58
click at [251, 320] on link "Move in" at bounding box center [255, 314] width 42 height 15
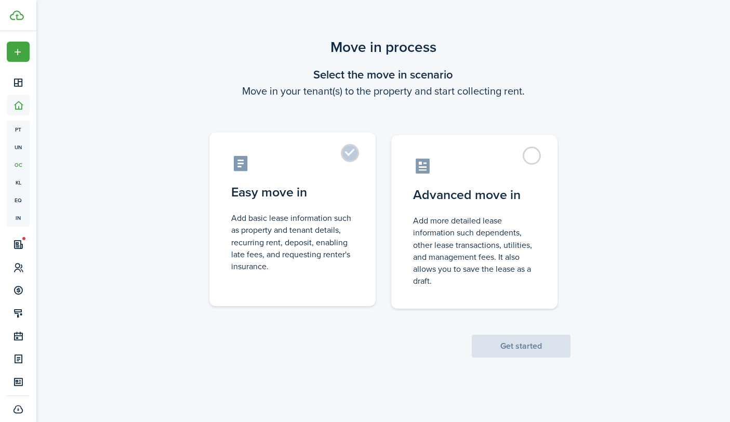
click at [341, 157] on label "Easy move in Add basic lease information such as property and tenant details, r…" at bounding box center [292, 218] width 166 height 173
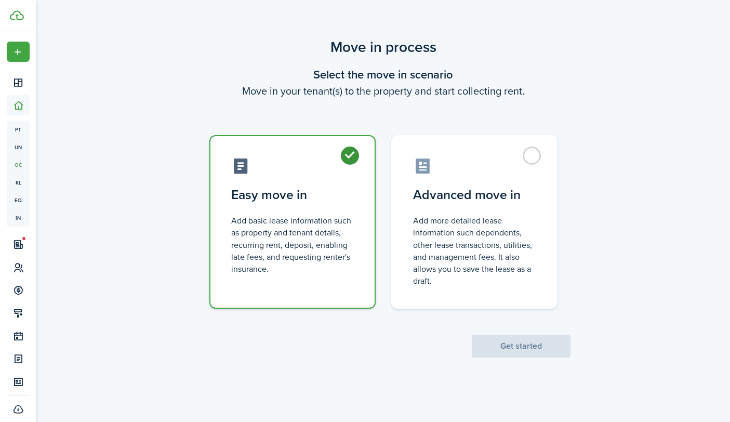
radio input "true"
click at [499, 352] on button "Get started" at bounding box center [520, 345] width 99 height 23
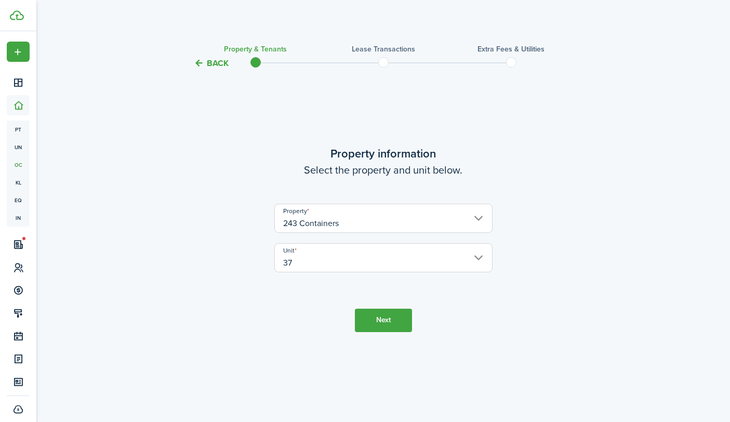
click at [377, 321] on button "Next" at bounding box center [383, 319] width 57 height 23
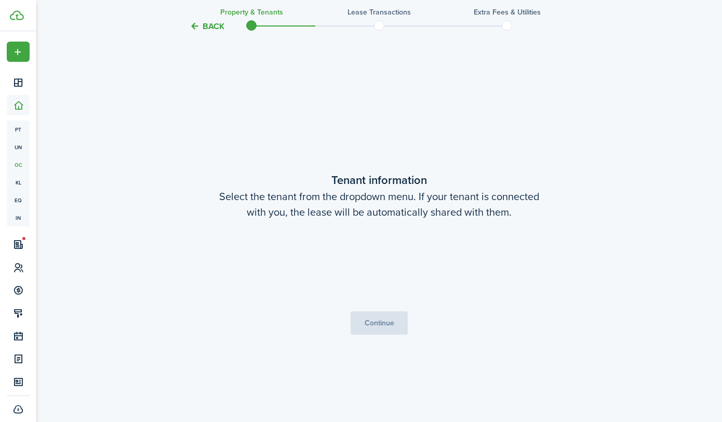
scroll to position [352, 0]
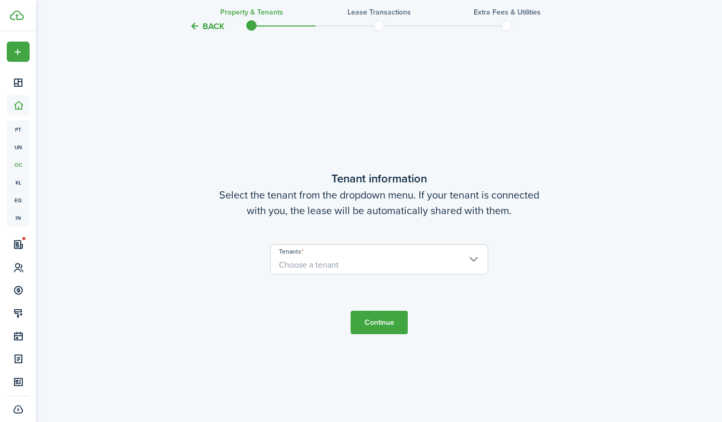
click at [477, 258] on span "Choose a tenant" at bounding box center [379, 265] width 217 height 18
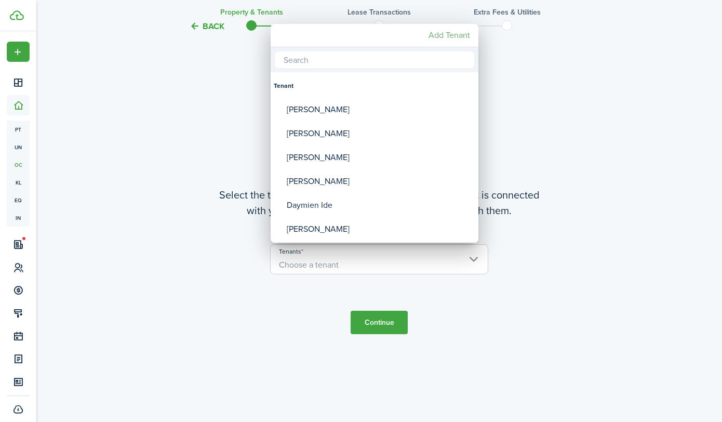
click at [447, 31] on mbsc-button "Add Tenant" at bounding box center [449, 35] width 50 height 19
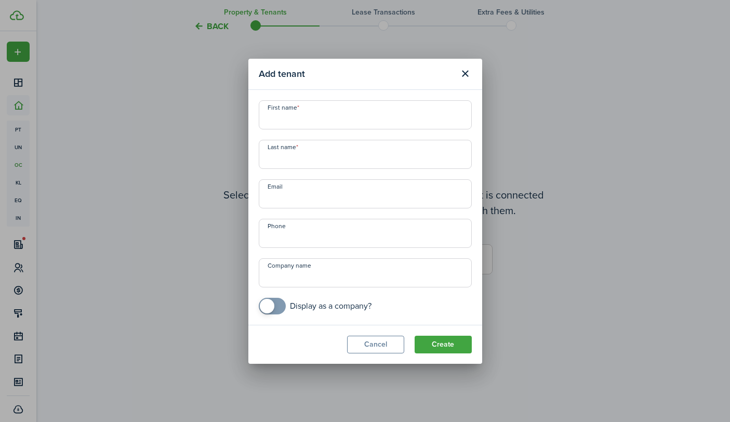
paste input "[DOMAIN_NAME][EMAIL_ADDRESS][DOMAIN_NAME]"
type input "[DOMAIN_NAME][EMAIL_ADDRESS][DOMAIN_NAME]"
paste input "[PERSON_NAME]"
click at [305, 119] on input "[PERSON_NAME]" at bounding box center [365, 114] width 213 height 29
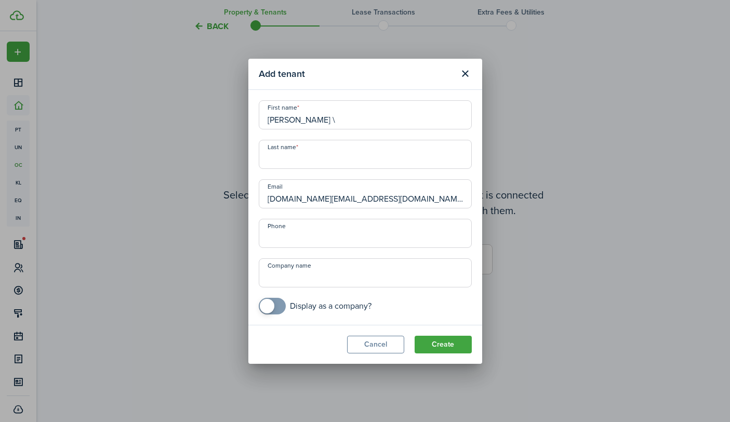
type input "[PERSON_NAME] \"
paste input "[PERSON_NAME]"
type input "[PERSON_NAME]"
click at [305, 117] on input "[PERSON_NAME] \" at bounding box center [365, 114] width 213 height 29
type input "[PERSON_NAME]"
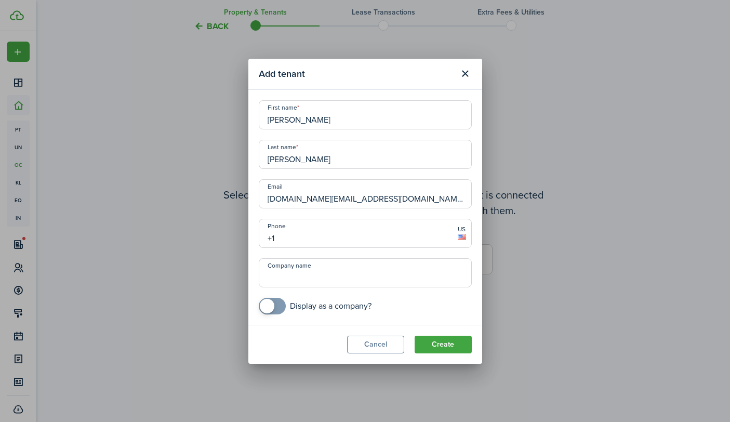
paste input "[PHONE_NUMBER]"
type input "[PHONE_NUMBER]"
click at [429, 340] on button "Create" at bounding box center [442, 344] width 57 height 18
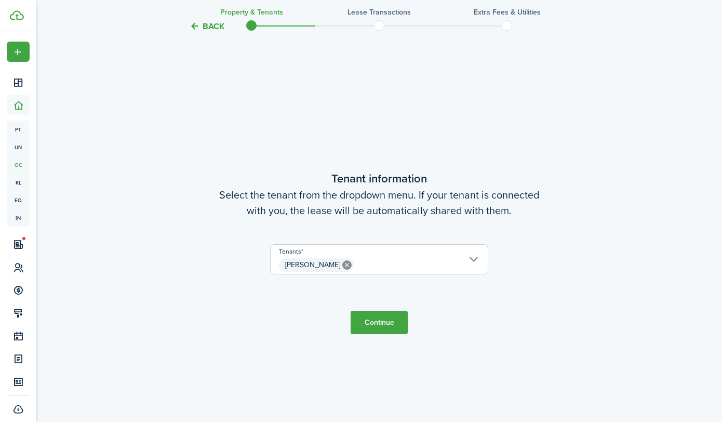
click at [383, 328] on button "Continue" at bounding box center [378, 321] width 57 height 23
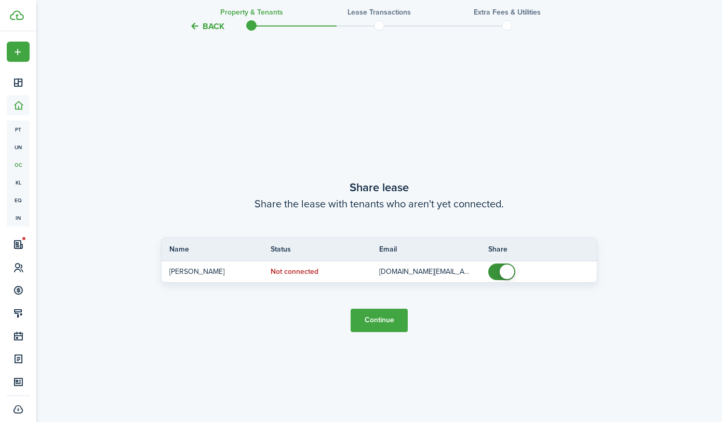
scroll to position [774, 0]
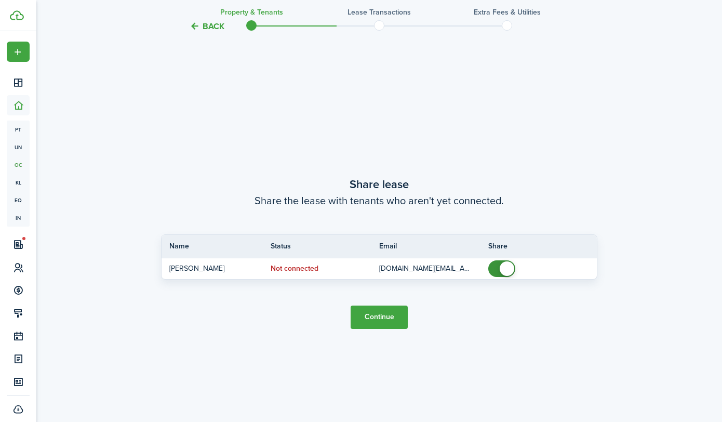
click at [388, 320] on button "Continue" at bounding box center [378, 316] width 57 height 23
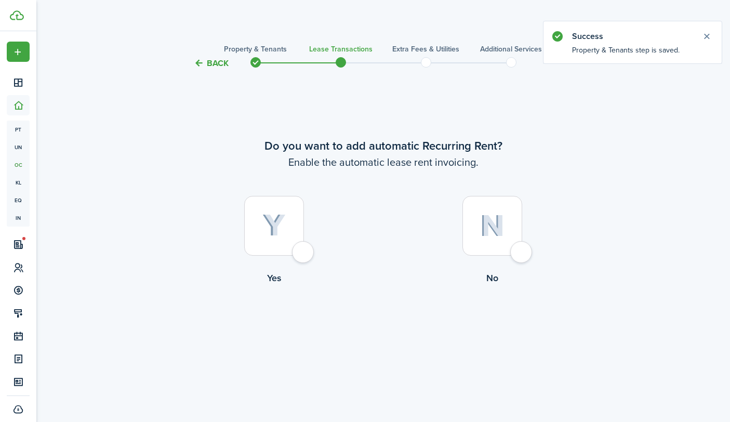
click at [290, 217] on div at bounding box center [274, 226] width 60 height 60
radio input "true"
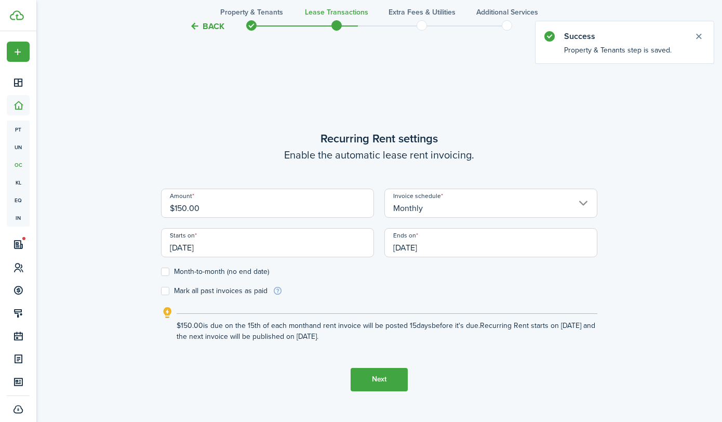
scroll to position [352, 0]
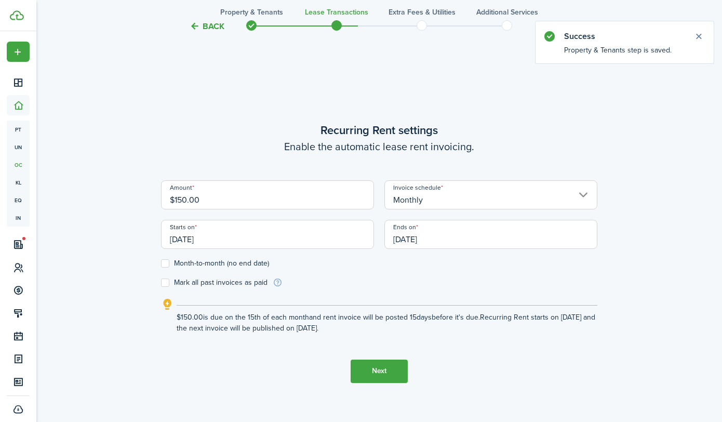
click at [170, 266] on label "Month-to-month (no end date)" at bounding box center [215, 263] width 108 height 8
click at [161, 263] on input "Month-to-month (no end date)" at bounding box center [160, 263] width 1 height 1
checkbox input "true"
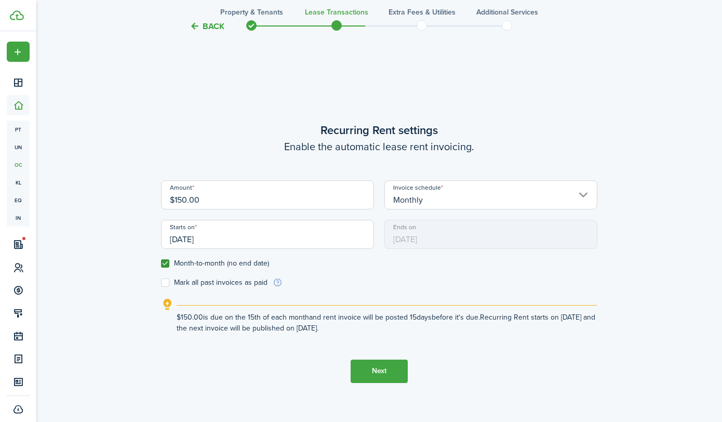
click at [185, 240] on input "[DATE]" at bounding box center [267, 234] width 213 height 29
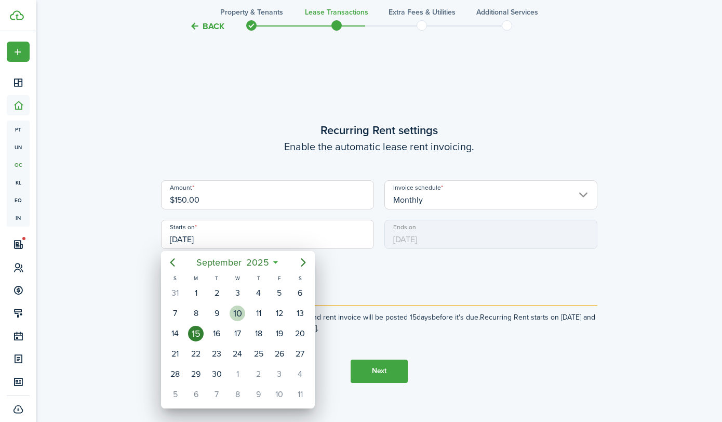
click at [233, 316] on div "10" at bounding box center [237, 313] width 16 height 16
type input "[DATE]"
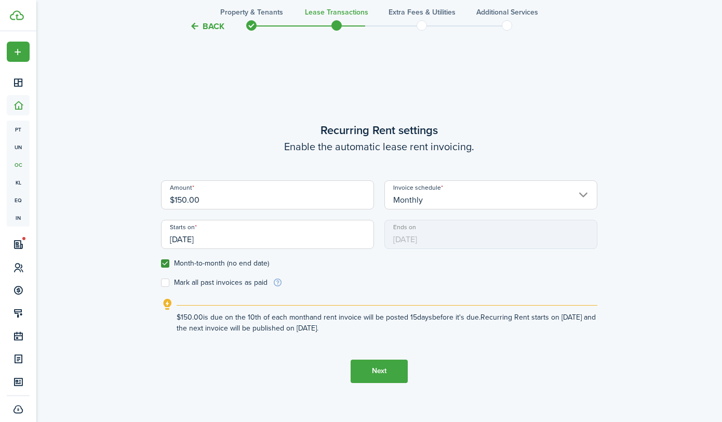
click at [394, 376] on button "Next" at bounding box center [378, 370] width 57 height 23
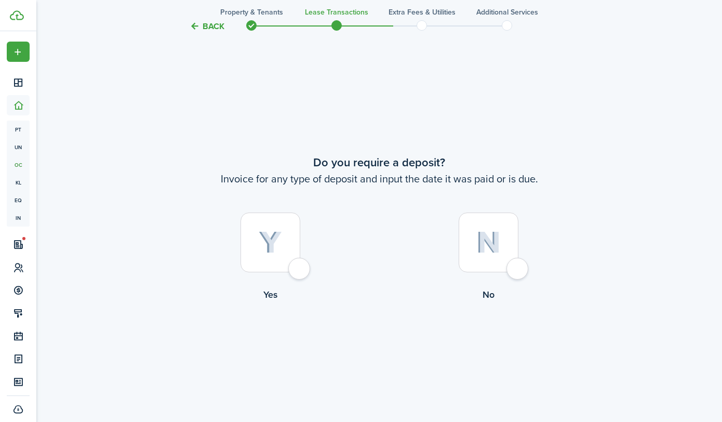
scroll to position [774, 0]
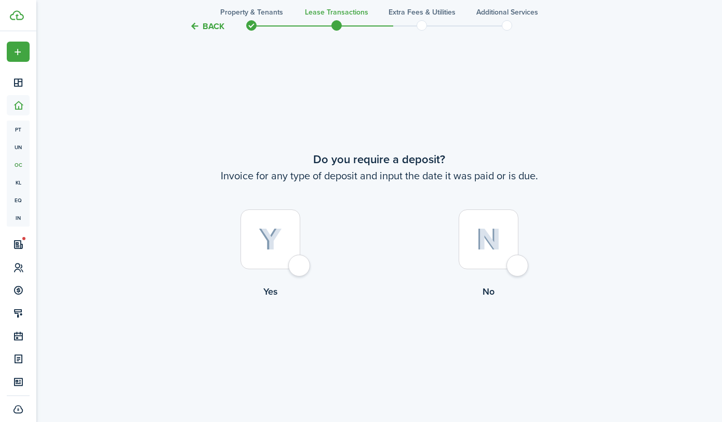
click at [518, 260] on div at bounding box center [488, 239] width 60 height 60
radio input "true"
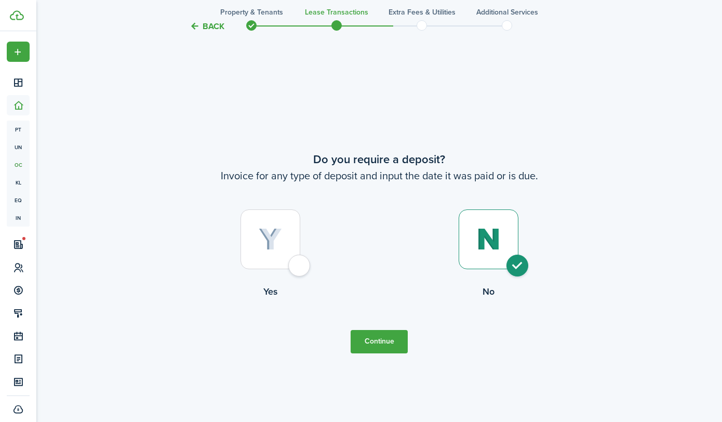
click at [398, 340] on button "Continue" at bounding box center [378, 341] width 57 height 23
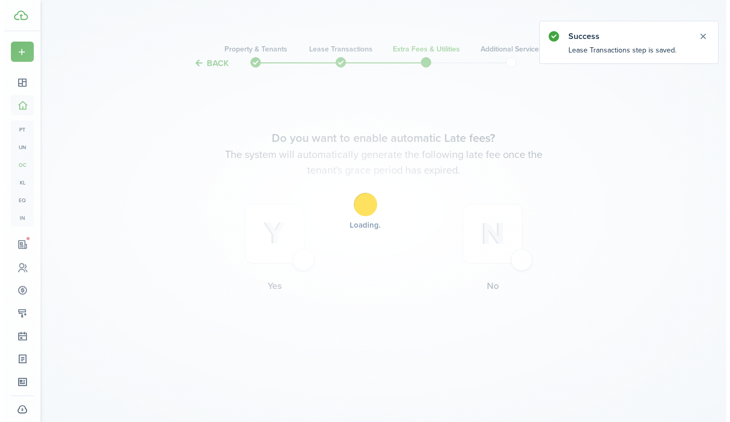
scroll to position [0, 0]
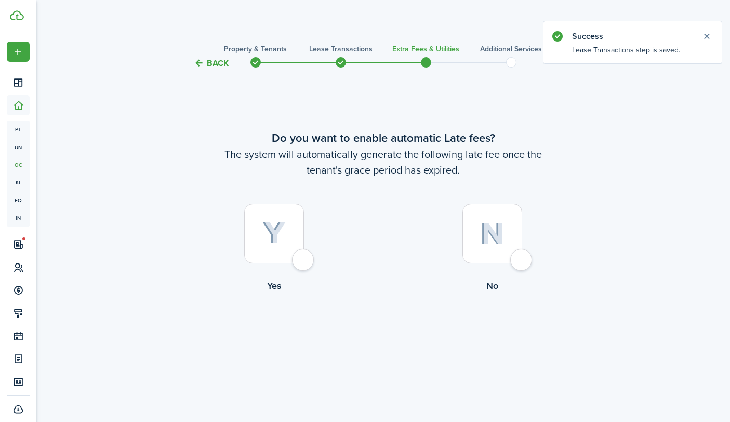
click at [304, 260] on div at bounding box center [274, 234] width 60 height 60
radio input "true"
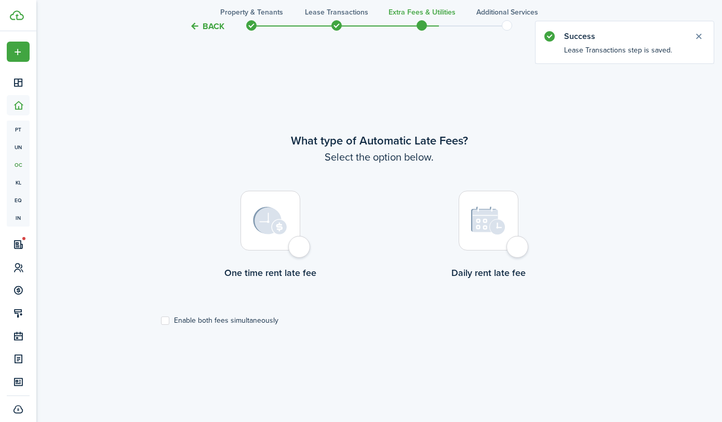
scroll to position [352, 0]
click at [299, 246] on div at bounding box center [270, 220] width 60 height 60
radio input "true"
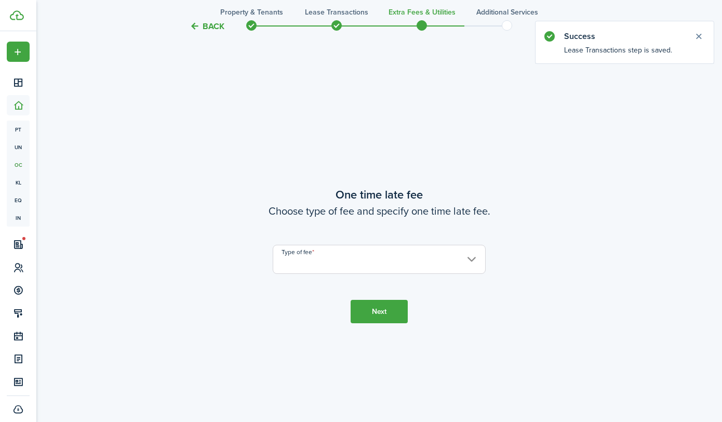
scroll to position [774, 0]
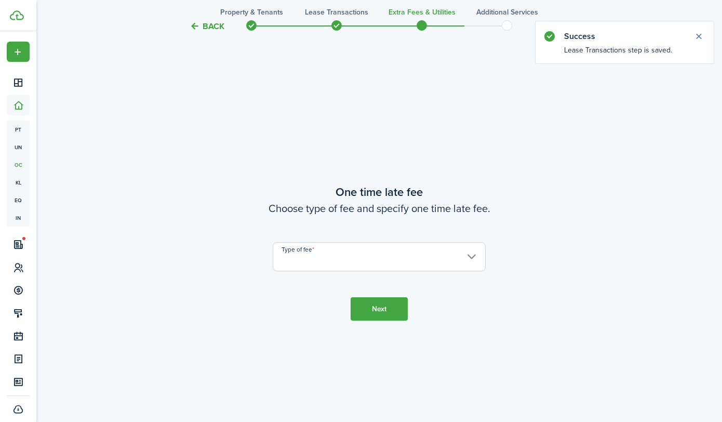
click at [455, 235] on lease-wizard-late-fee-onetime "One time late fee Choose type of fee and specify one time late fee. Type of fee" at bounding box center [379, 227] width 436 height 88
click at [449, 264] on input "Type of fee" at bounding box center [379, 256] width 213 height 29
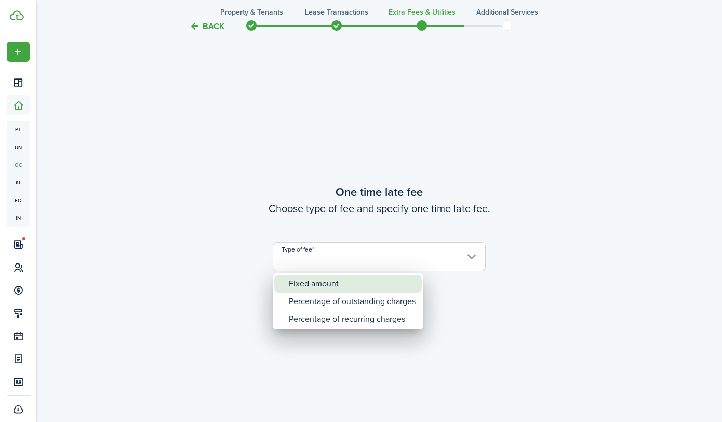
click at [375, 289] on div "Fixed amount" at bounding box center [352, 284] width 127 height 18
type input "Fixed amount"
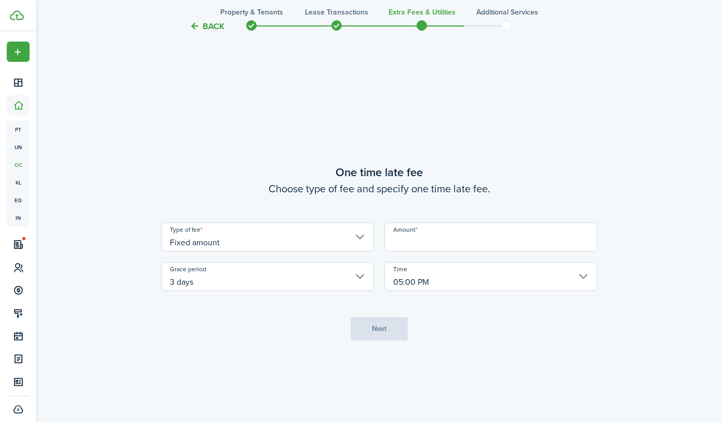
click at [443, 238] on input "Amount" at bounding box center [490, 236] width 213 height 29
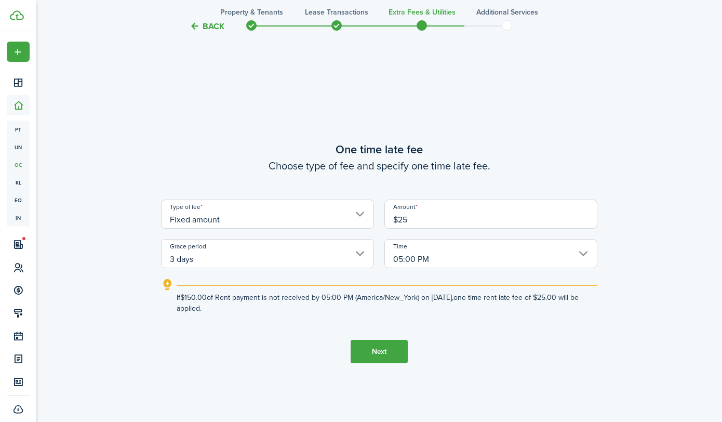
click at [227, 261] on input "3 days" at bounding box center [267, 253] width 213 height 29
type input "$25.00"
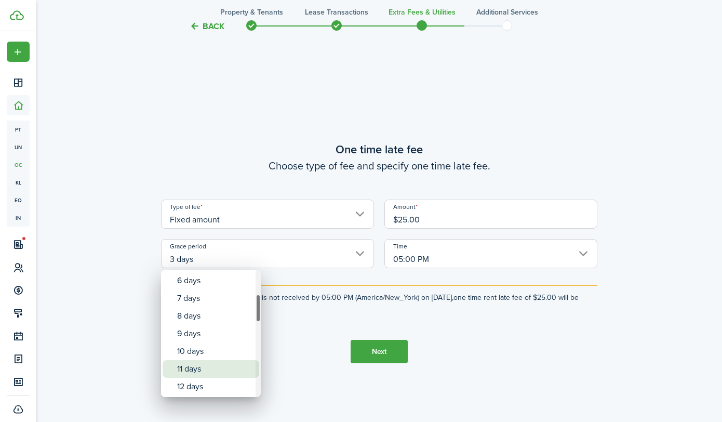
click at [219, 361] on div "11 days" at bounding box center [215, 369] width 76 height 18
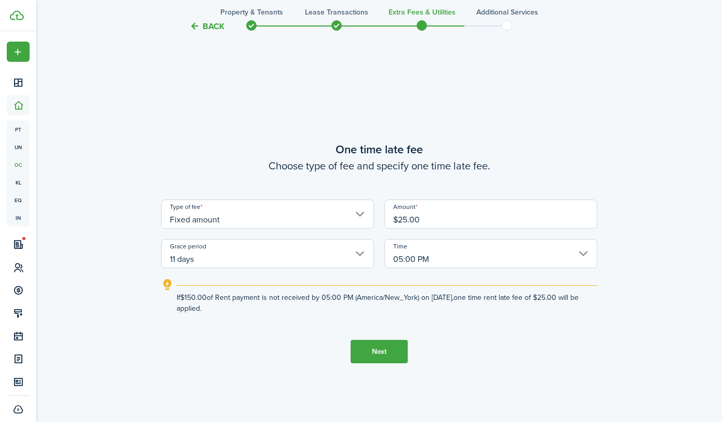
click at [252, 236] on div "Type of fee Fixed amount Amount $25.00 Grace period 11 days Time 05:00 PM" at bounding box center [379, 233] width 447 height 69
click at [252, 242] on input "11 days" at bounding box center [267, 253] width 213 height 29
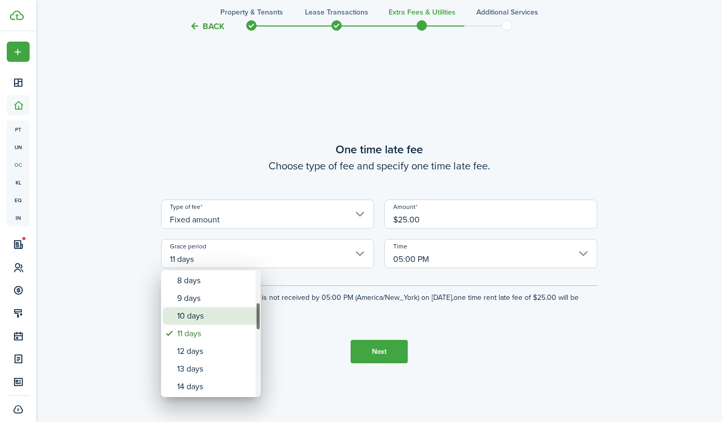
click at [199, 320] on div "10 days" at bounding box center [215, 316] width 76 height 18
type input "10 days"
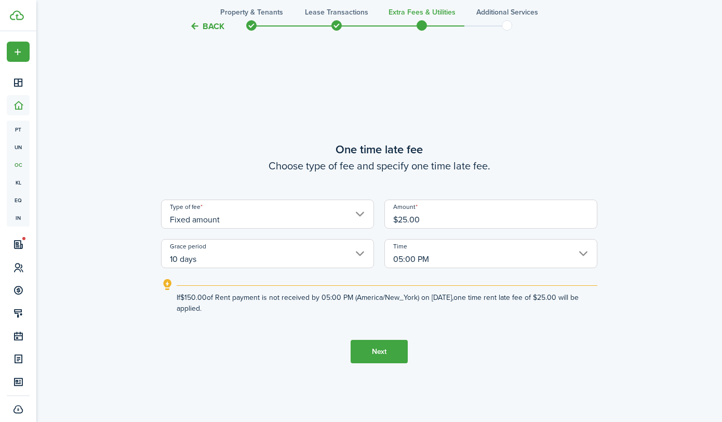
click at [302, 356] on tc-wizard-step "One time late fee Choose type of fee and specify one time late fee. Type of fee…" at bounding box center [379, 252] width 436 height 422
click at [397, 358] on button "Next" at bounding box center [378, 351] width 57 height 23
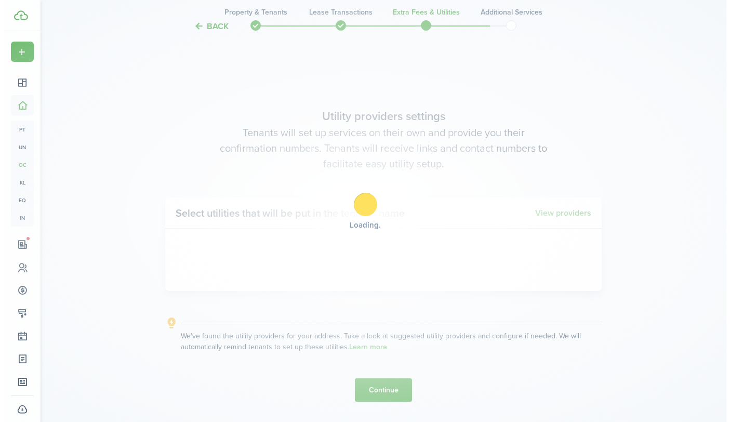
scroll to position [1195, 0]
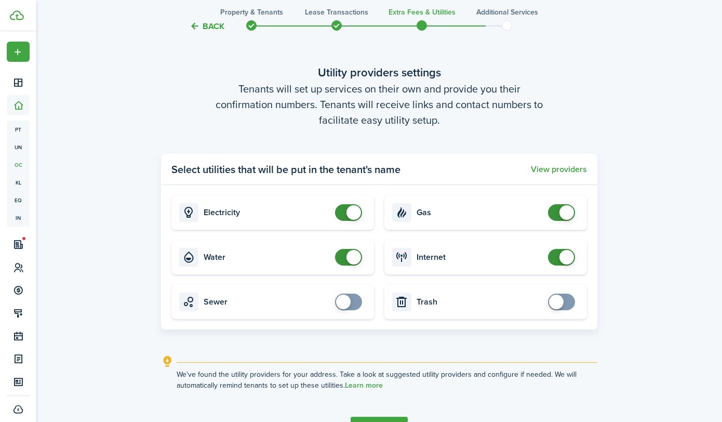
click at [339, 242] on card "Water" at bounding box center [272, 257] width 202 height 34
checkbox input "false"
click at [345, 262] on span at bounding box center [348, 257] width 10 height 17
checkbox input "false"
click at [349, 213] on span at bounding box center [353, 212] width 15 height 15
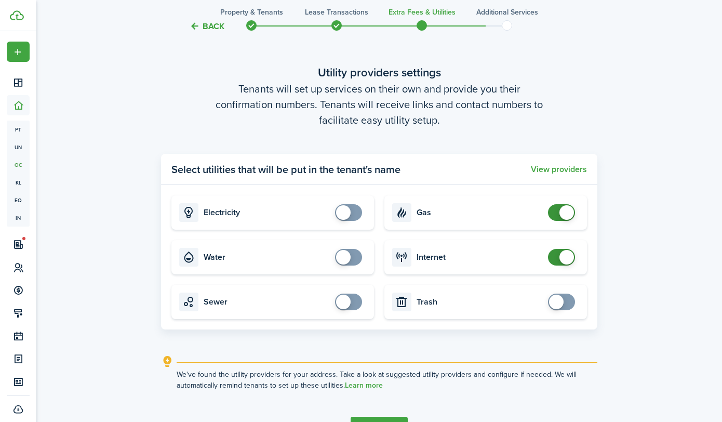
checkbox input "false"
click at [556, 218] on span at bounding box center [561, 212] width 10 height 17
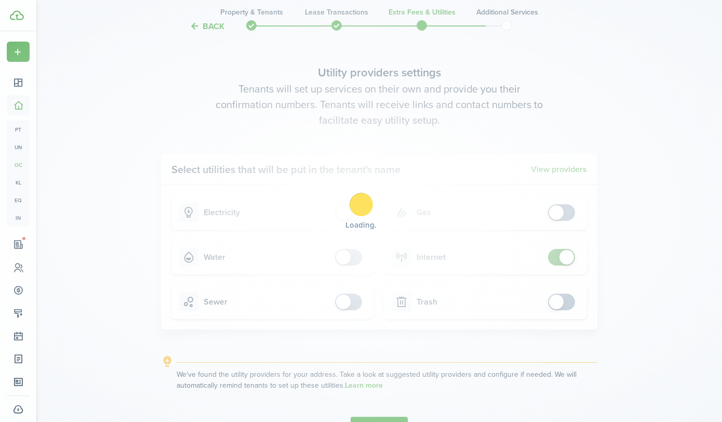
click at [562, 261] on div "Loading" at bounding box center [361, 211] width 722 height 422
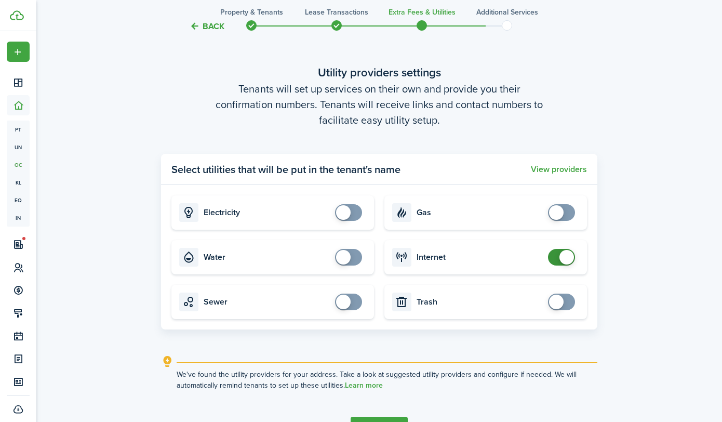
checkbox input "false"
click at [562, 260] on span at bounding box center [566, 257] width 15 height 15
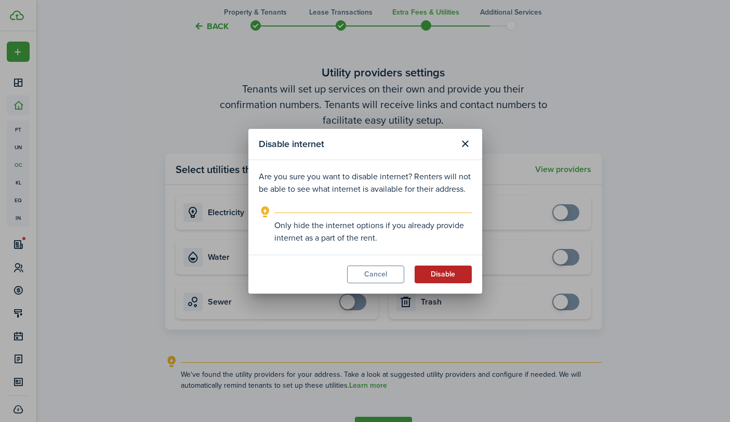
click at [459, 278] on button "Disable" at bounding box center [442, 274] width 57 height 18
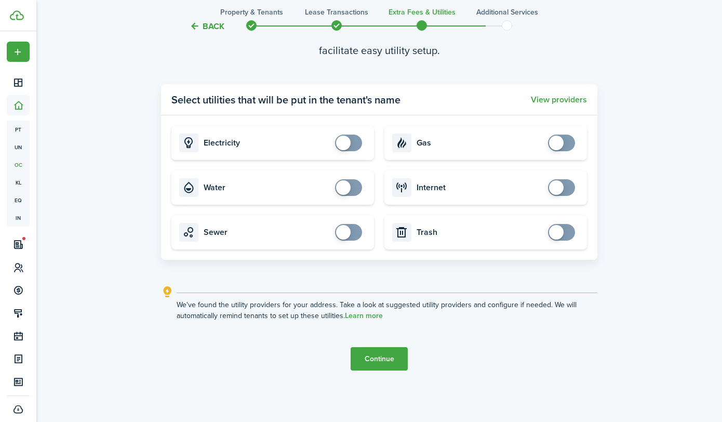
scroll to position [1265, 0]
click at [357, 357] on button "Continue" at bounding box center [378, 358] width 57 height 23
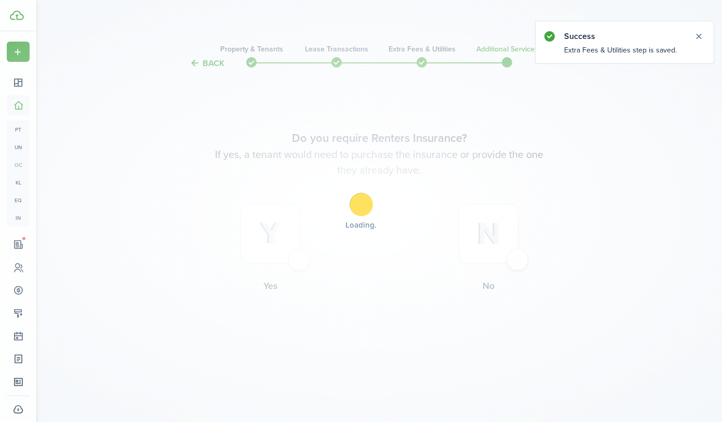
scroll to position [0, 0]
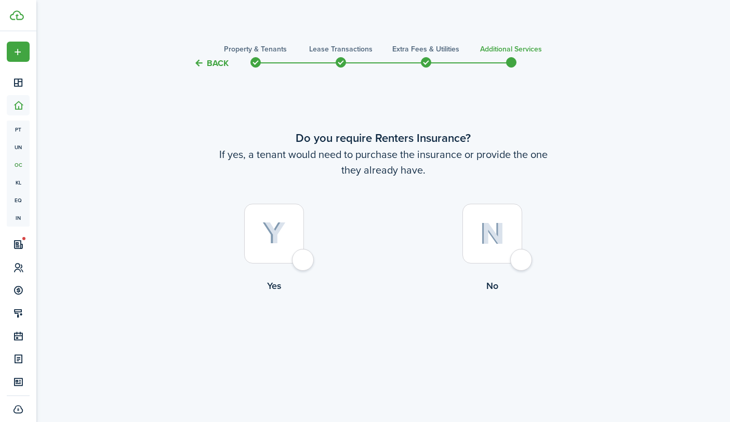
click at [509, 260] on div at bounding box center [492, 234] width 60 height 60
radio input "true"
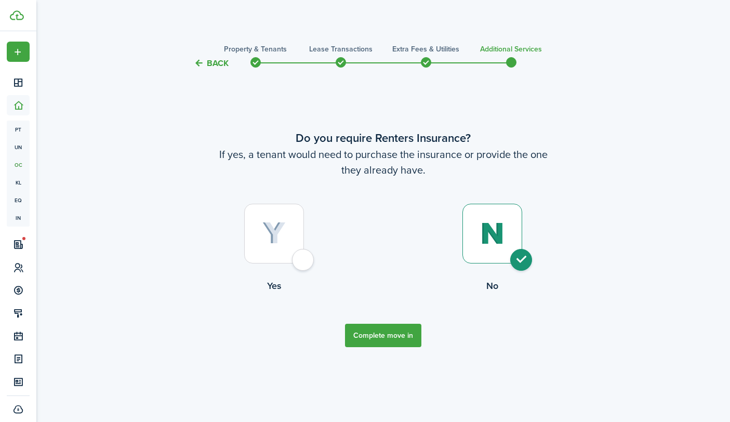
click at [368, 342] on button "Complete move in" at bounding box center [383, 334] width 76 height 23
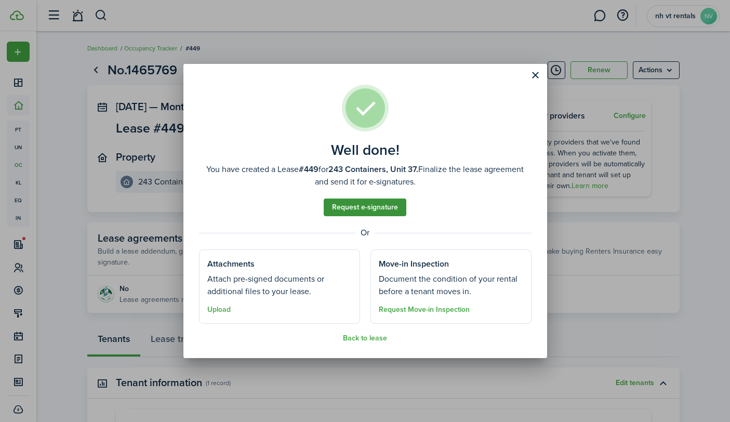
click at [356, 203] on link "Request e-signature" at bounding box center [364, 207] width 83 height 18
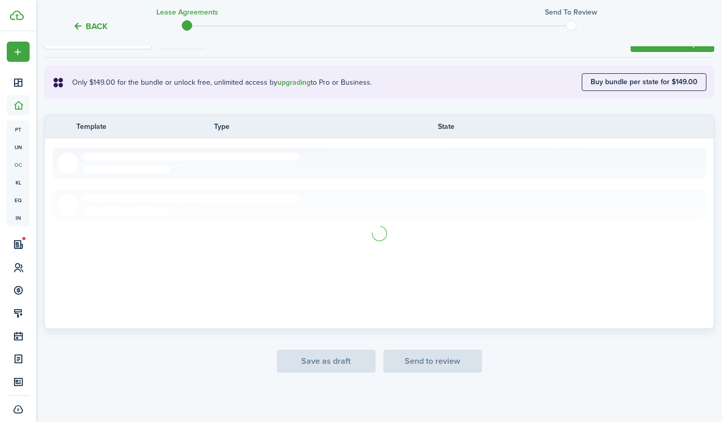
scroll to position [166, 0]
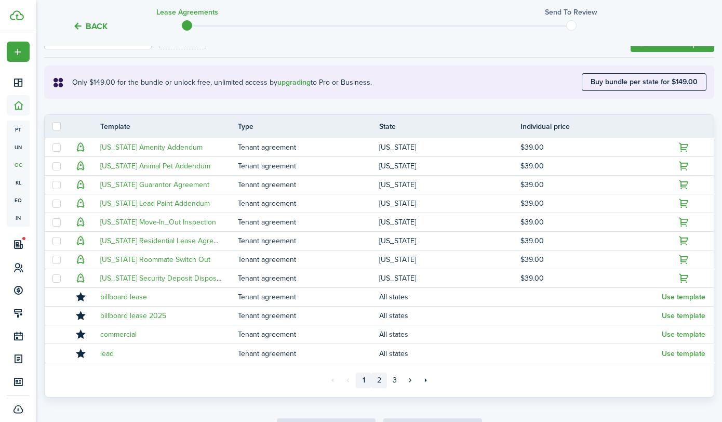
click at [381, 381] on link "2" at bounding box center [379, 380] width 16 height 16
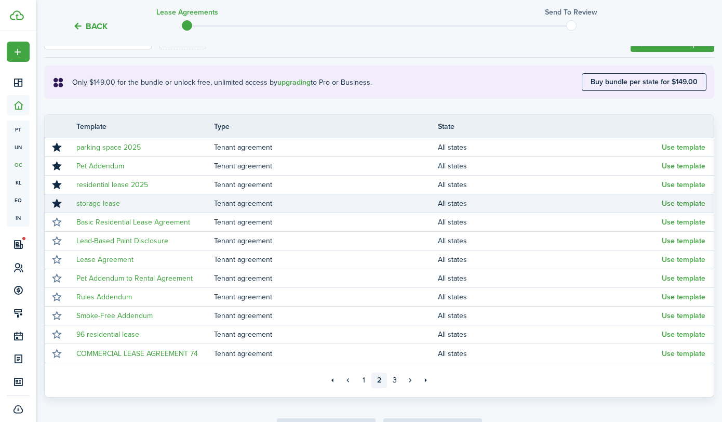
click at [695, 202] on button "Use template" at bounding box center [683, 203] width 44 height 8
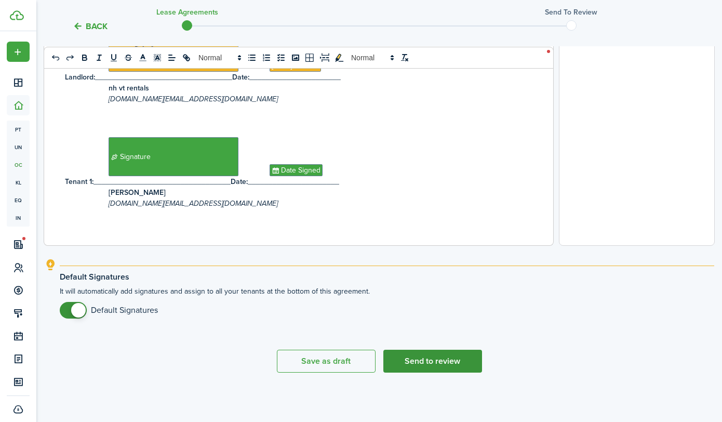
scroll to position [386, 0]
click at [436, 357] on button "Send to review" at bounding box center [432, 360] width 99 height 23
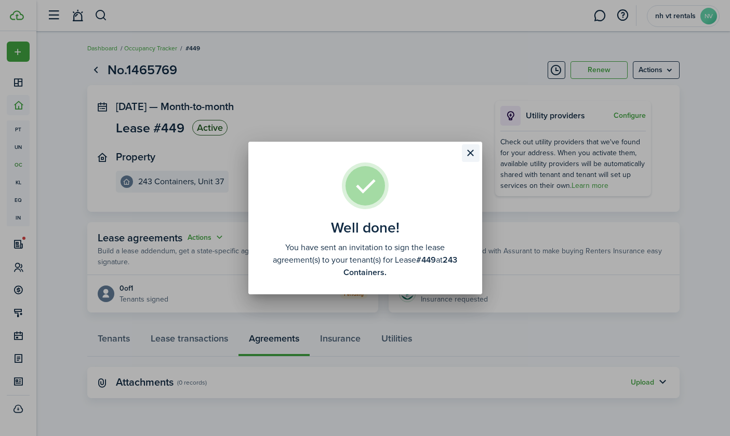
click at [474, 153] on button "Close modal" at bounding box center [471, 153] width 18 height 18
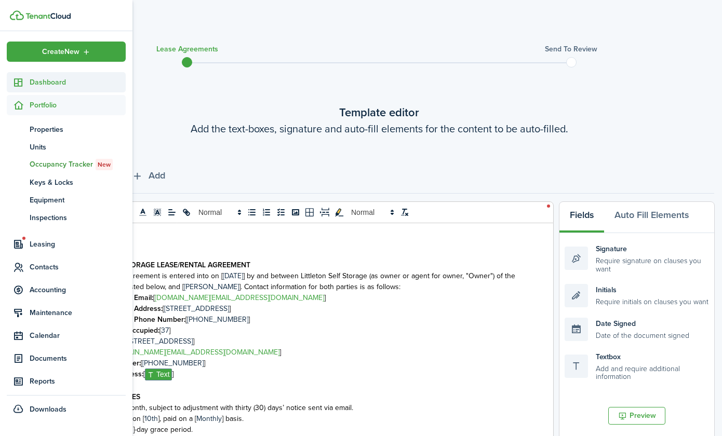
click at [34, 86] on span "Dashboard" at bounding box center [78, 82] width 96 height 11
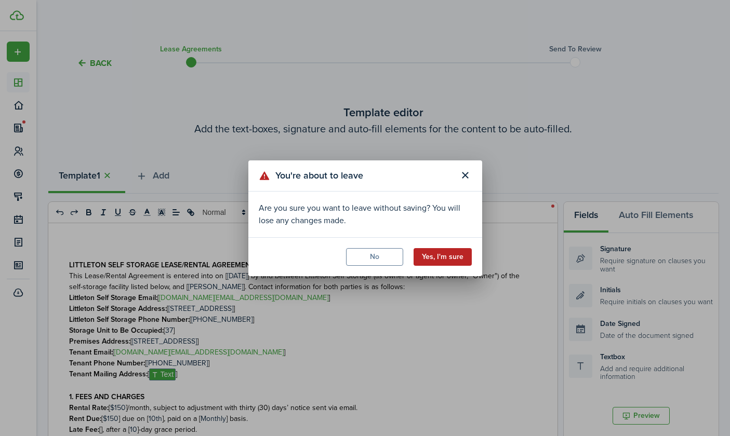
click at [460, 258] on button "Yes, I'm sure" at bounding box center [442, 257] width 58 height 18
